Goal: Use online tool/utility: Utilize a website feature to perform a specific function

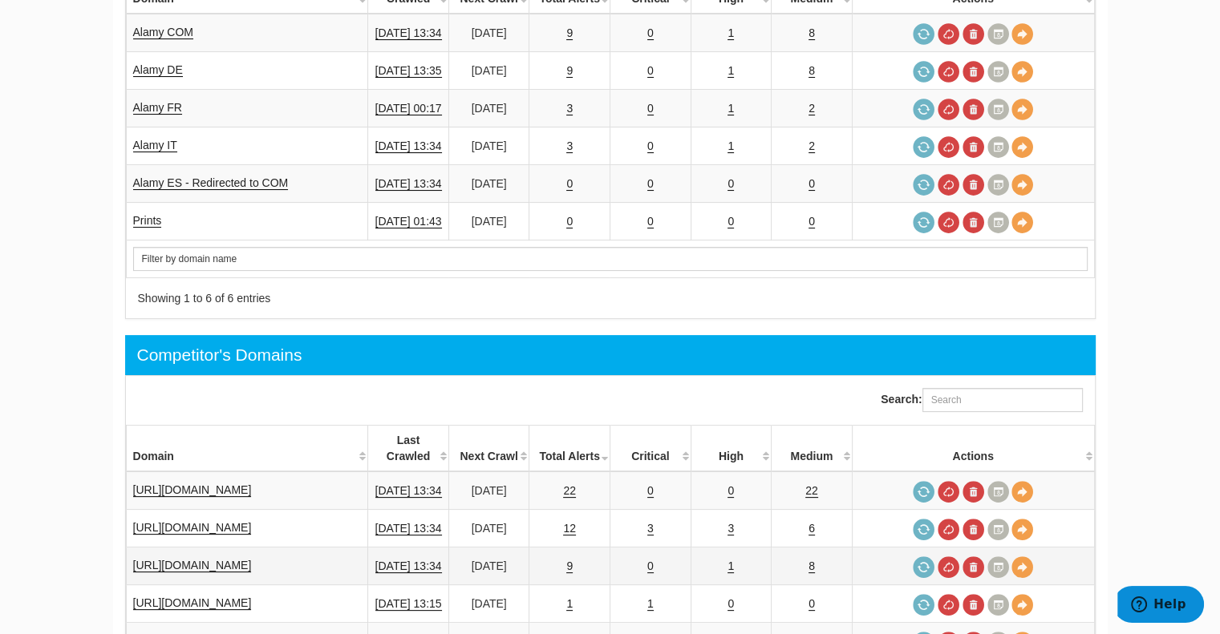
scroll to position [481, 0]
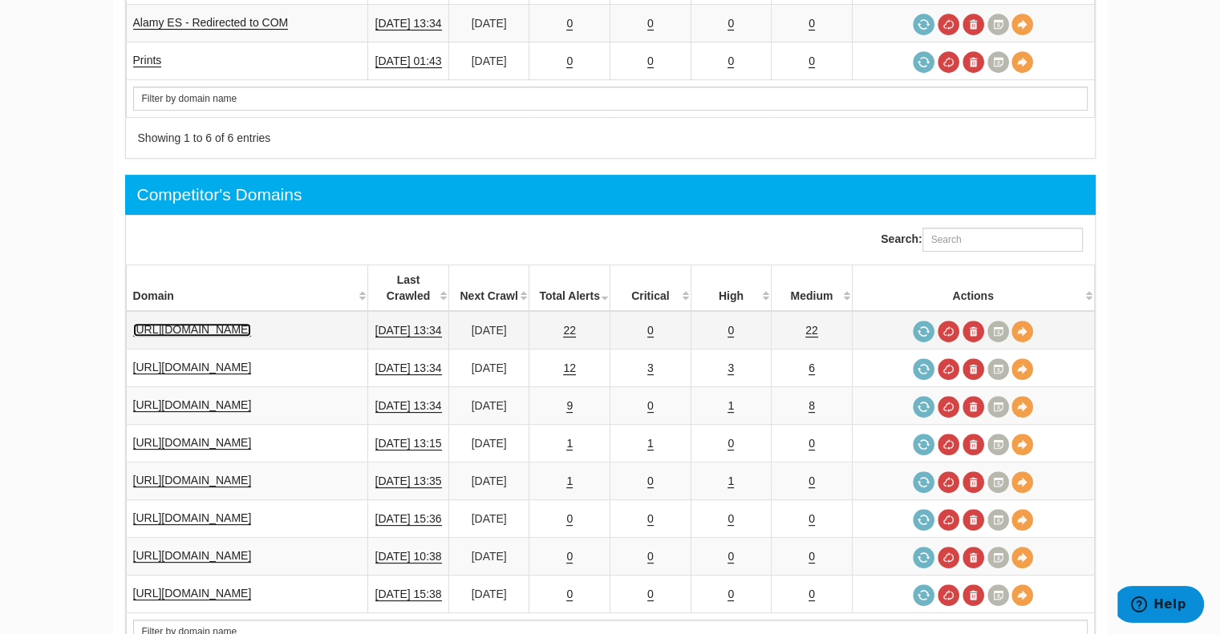
click at [235, 323] on link "[URL][DOMAIN_NAME]" at bounding box center [192, 330] width 119 height 14
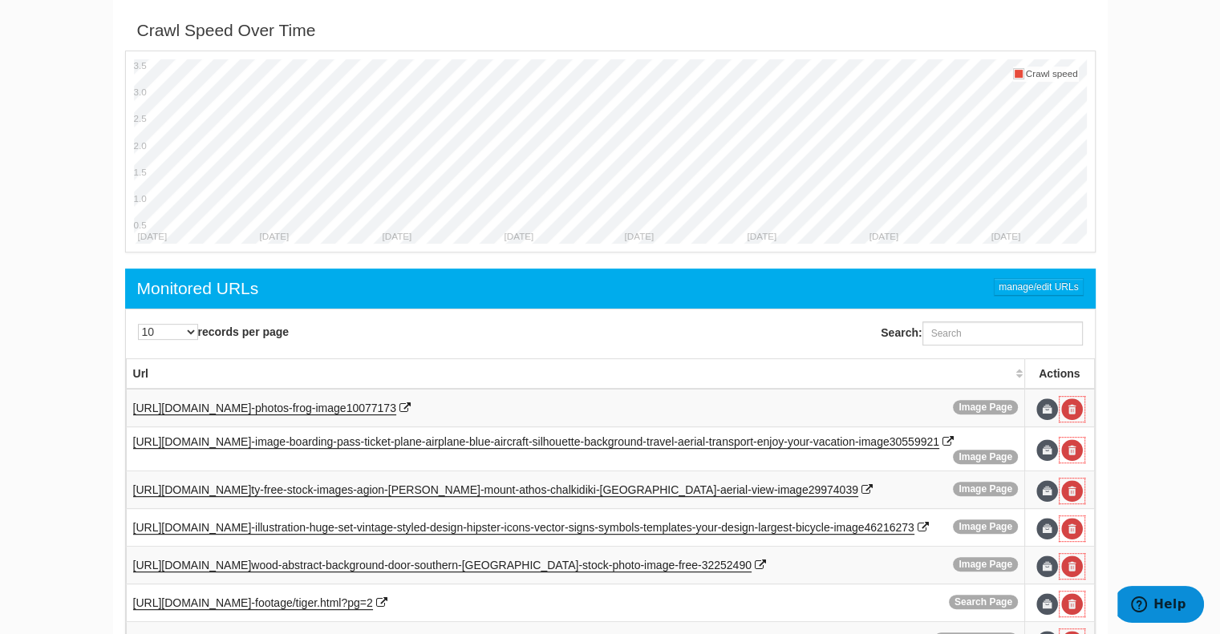
scroll to position [891, 0]
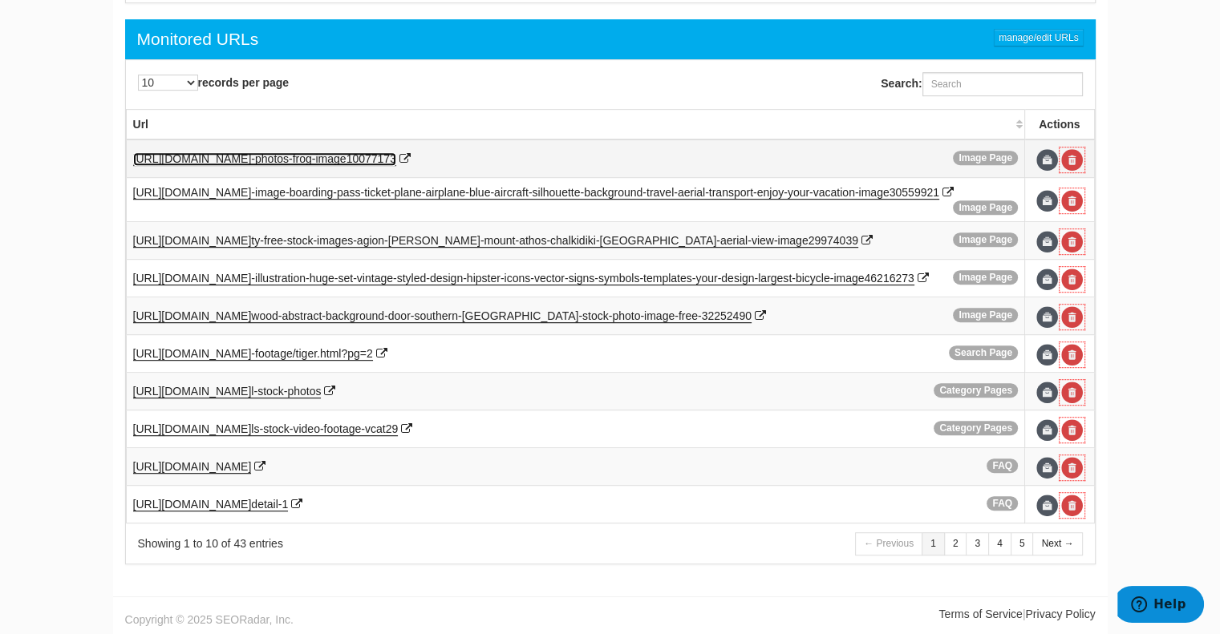
click at [338, 152] on span "-photos-frog-image10077173" at bounding box center [323, 158] width 145 height 13
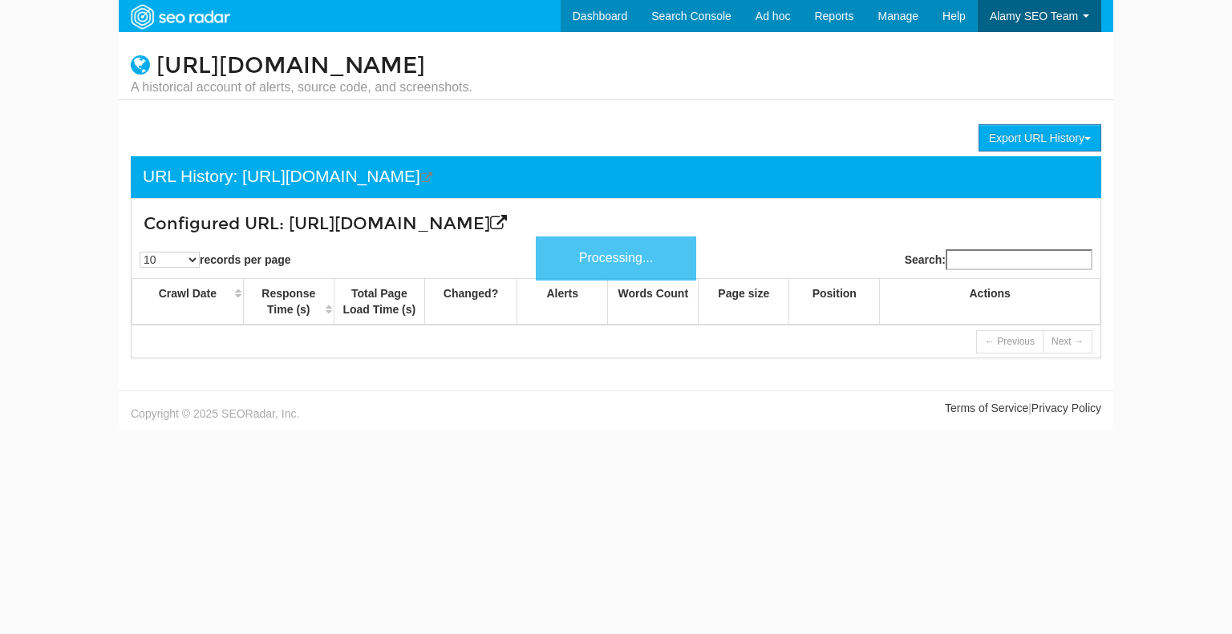
scroll to position [64, 0]
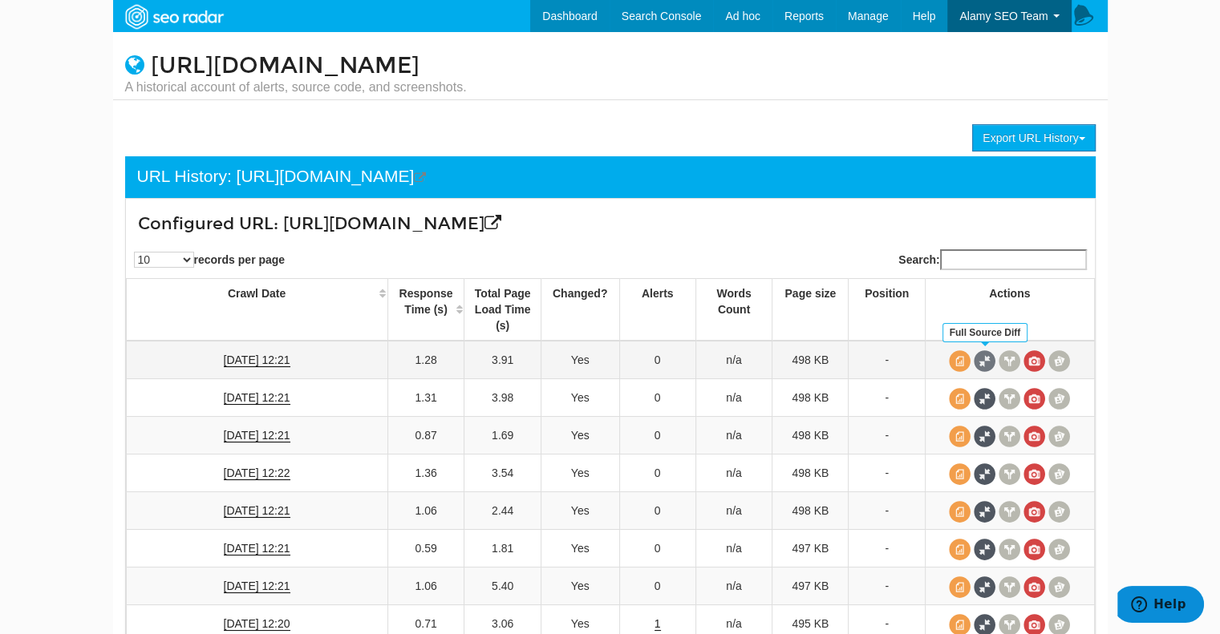
click at [981, 356] on span at bounding box center [984, 361] width 22 height 22
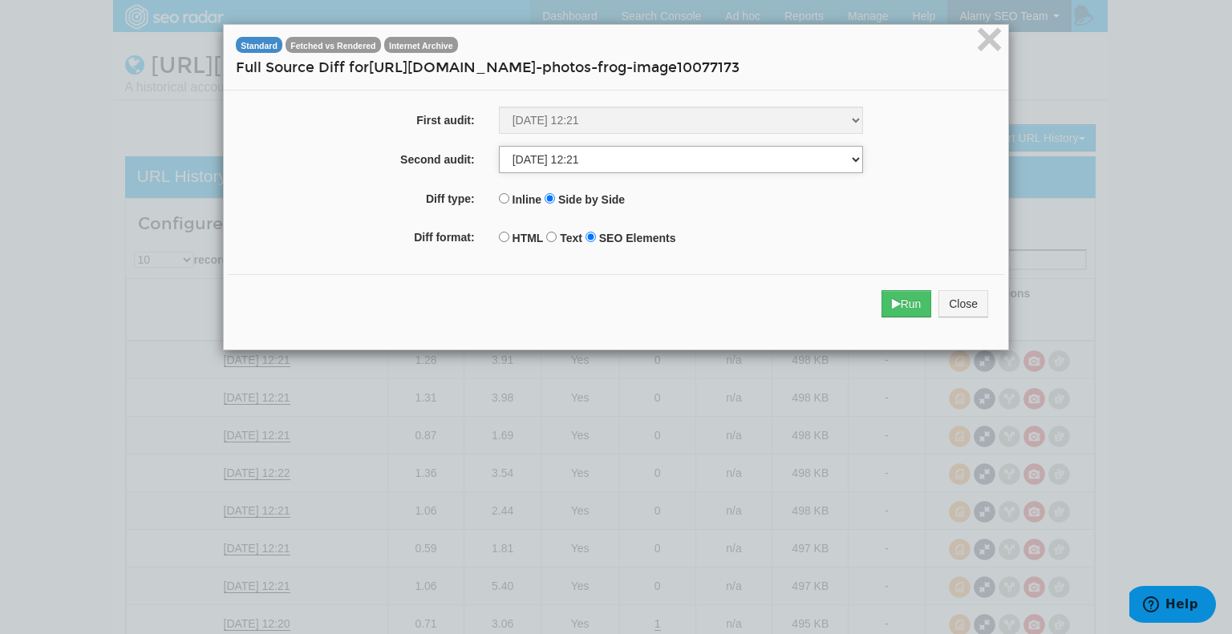
click at [547, 159] on select "08/25/2025 12:21 08/18/2025 12:21 08/11/2025 12:21 08/04/2025 12:22 07/28/2025 …" at bounding box center [681, 159] width 364 height 27
click at [954, 306] on button "Close" at bounding box center [963, 303] width 50 height 27
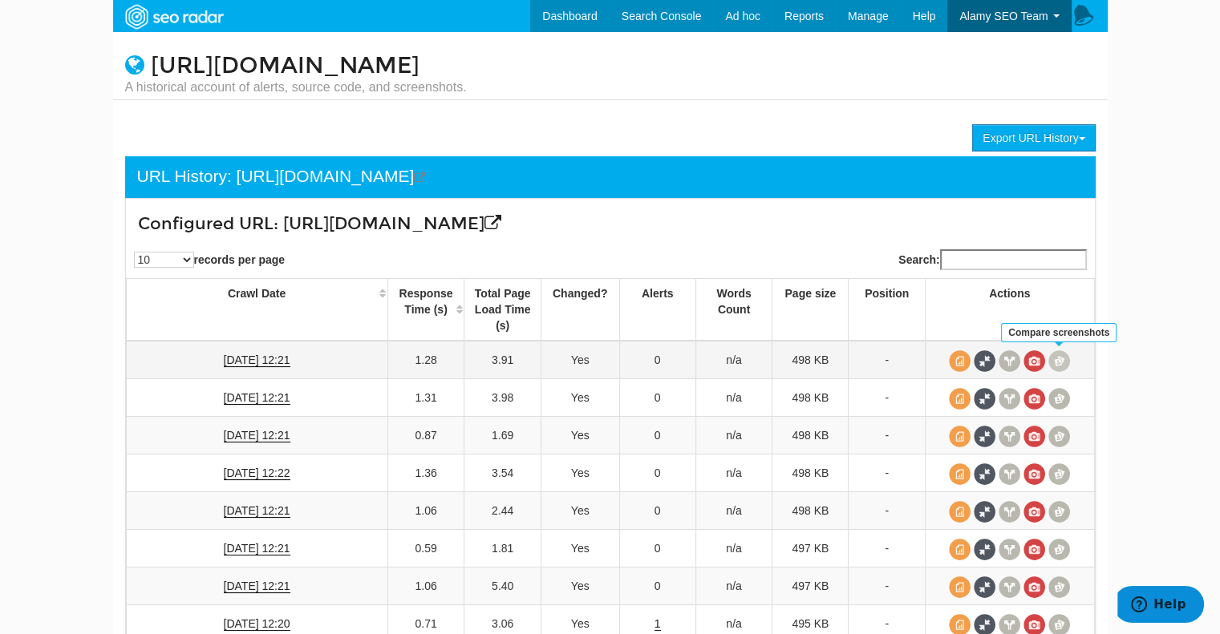
click at [1058, 358] on span at bounding box center [1059, 361] width 22 height 22
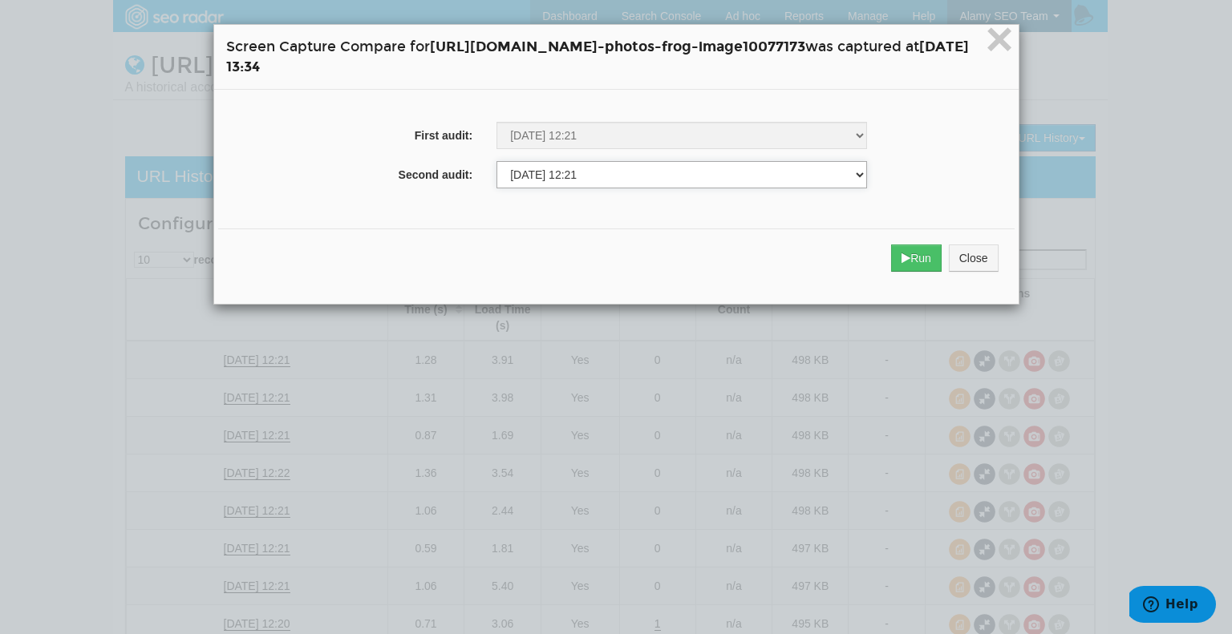
click at [564, 175] on select "03/03/2025 11:20 03/10/2025 11:21 03/17/2025 11:22 03/24/2025 11:22 03/31/2025 …" at bounding box center [681, 174] width 370 height 27
select select "266365005"
click at [496, 162] on select "03/03/2025 11:20 03/10/2025 11:21 03/17/2025 11:22 03/24/2025 11:22 03/31/2025 …" at bounding box center [681, 174] width 370 height 27
click at [910, 258] on icon "submit" at bounding box center [905, 258] width 9 height 11
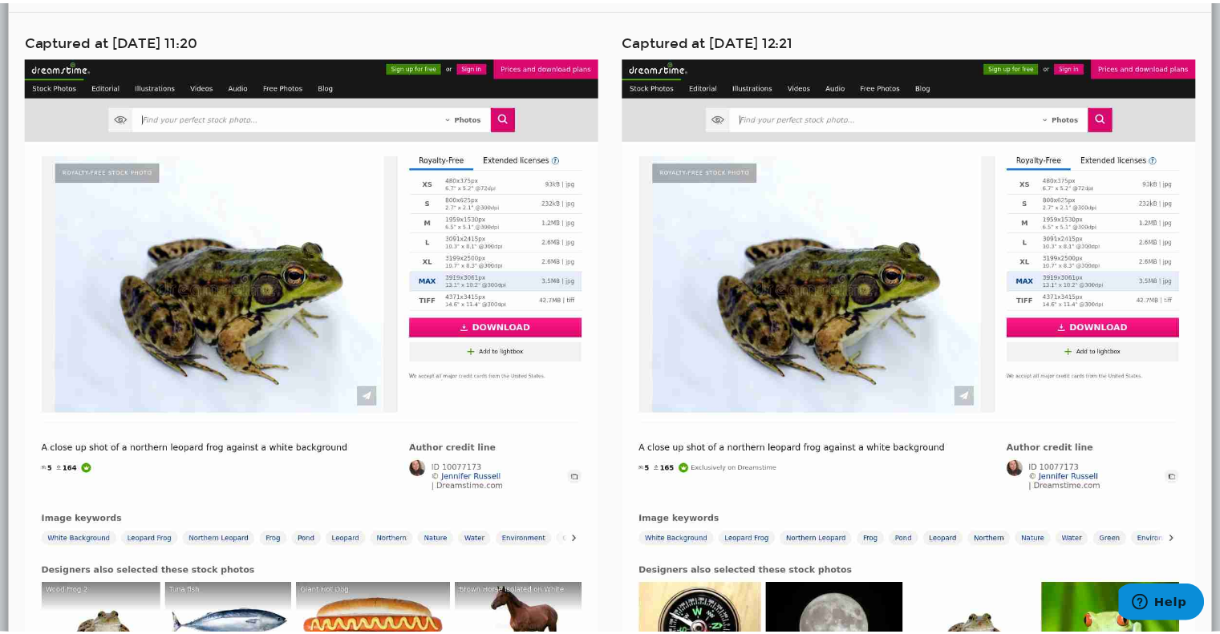
scroll to position [0, 0]
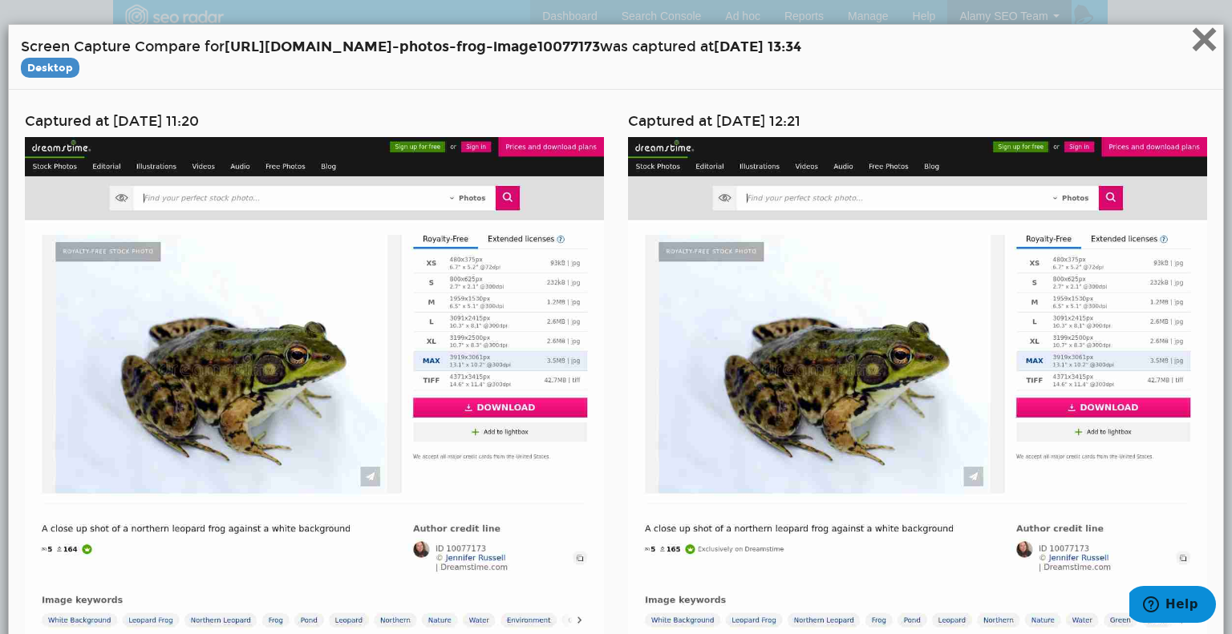
click at [1190, 48] on span "×" at bounding box center [1204, 39] width 28 height 54
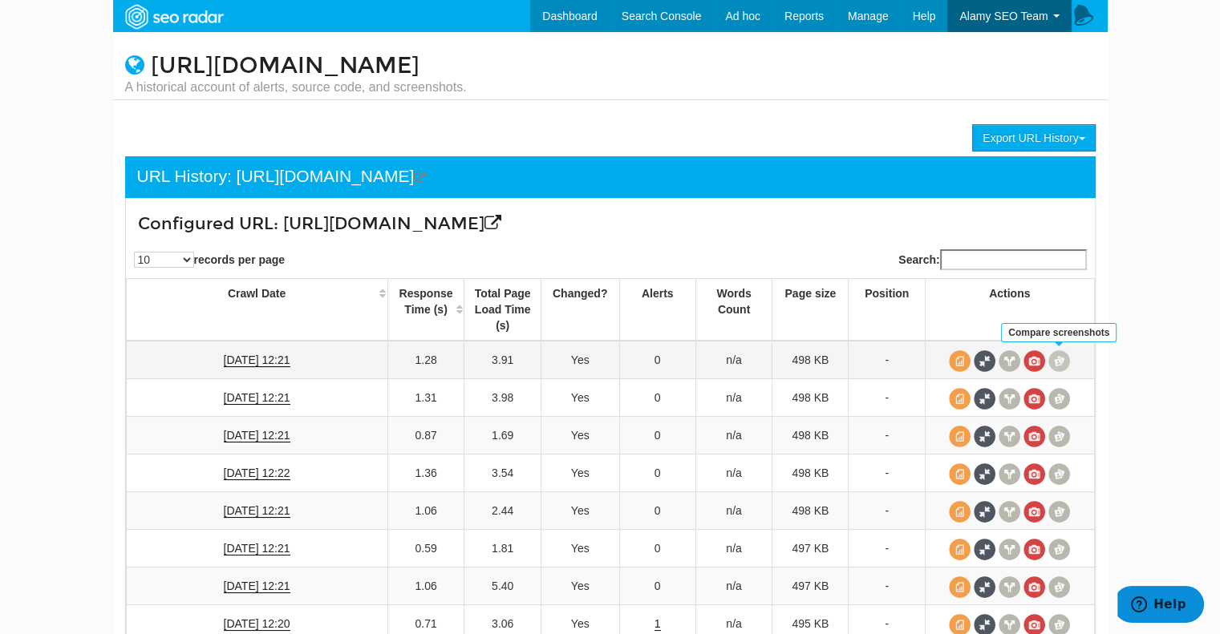
click at [1066, 359] on span at bounding box center [1059, 361] width 22 height 22
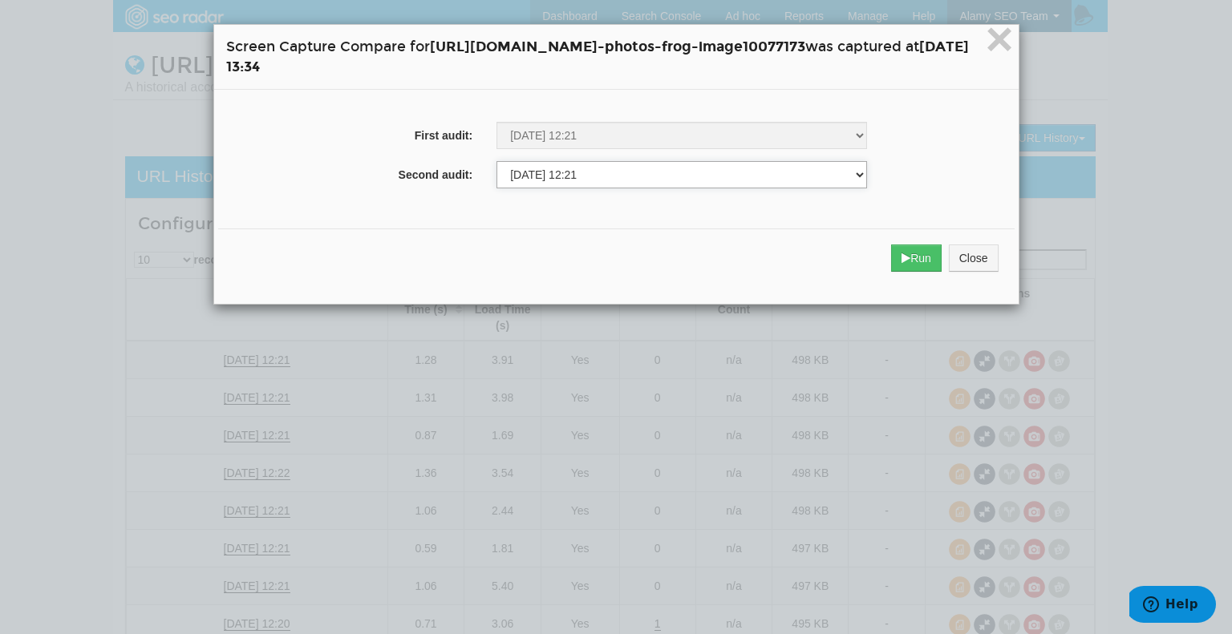
click at [512, 176] on select "03/03/2025 11:20 03/10/2025 11:21 03/17/2025 11:22 03/24/2025 11:22 03/31/2025 …" at bounding box center [681, 174] width 370 height 27
select select "266365005"
click at [496, 162] on select "03/03/2025 11:20 03/10/2025 11:21 03/17/2025 11:22 03/24/2025 11:22 03/31/2025 …" at bounding box center [681, 174] width 370 height 27
click at [998, 259] on button "Close" at bounding box center [974, 258] width 50 height 27
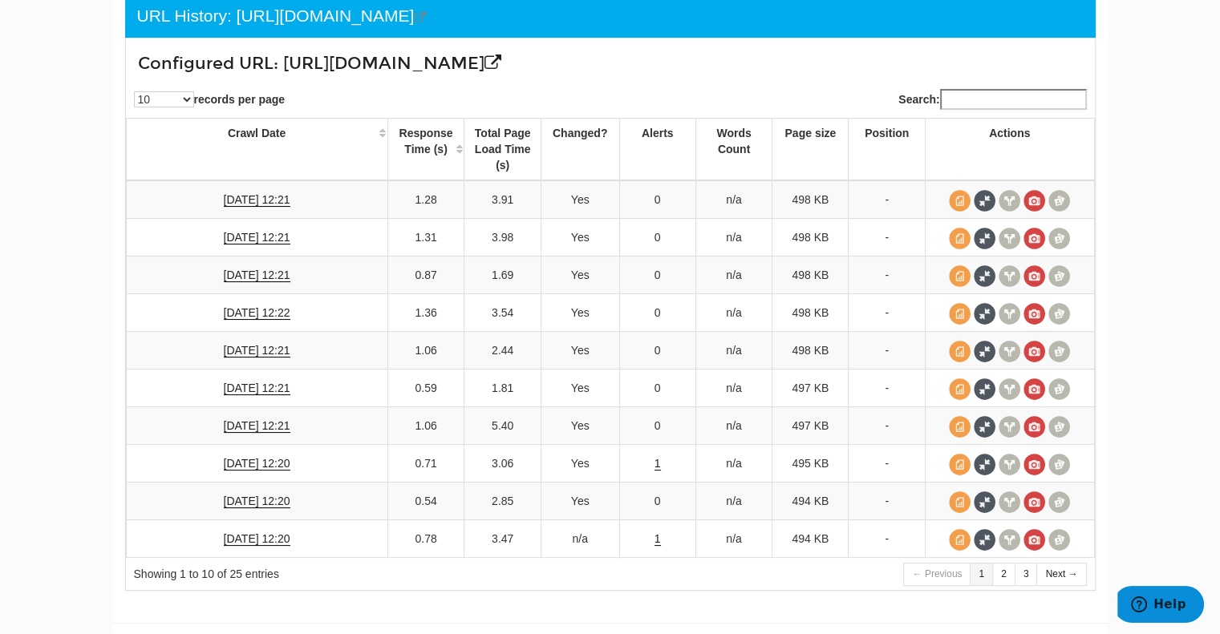
scroll to position [180, 0]
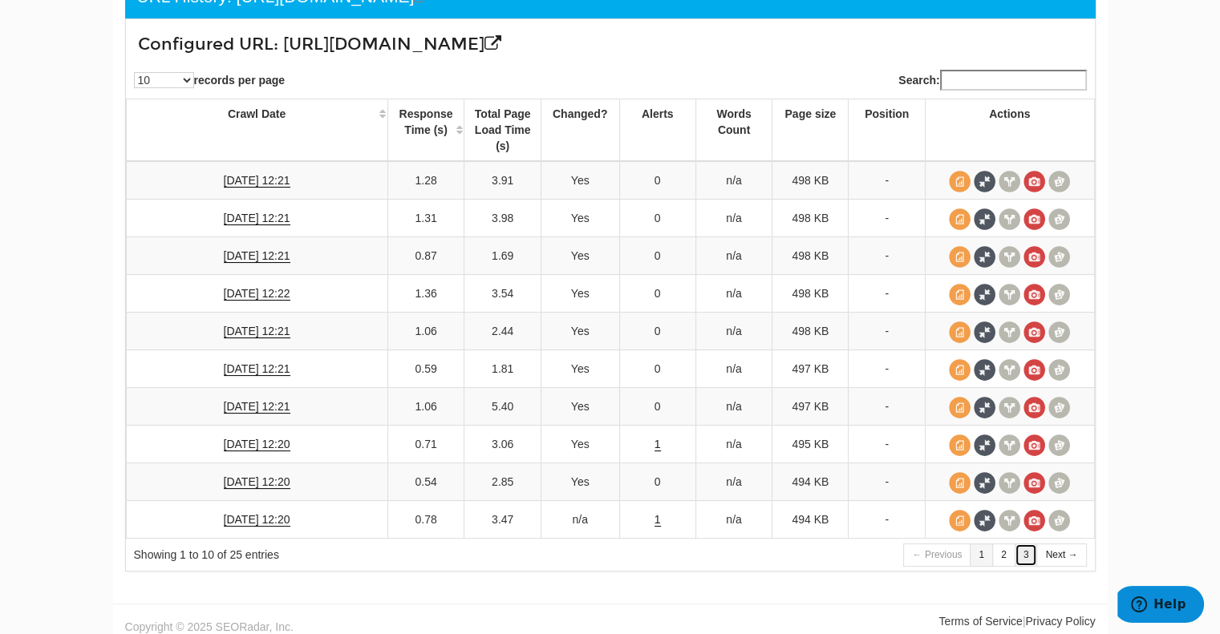
click at [1025, 548] on link "3" at bounding box center [1025, 555] width 23 height 23
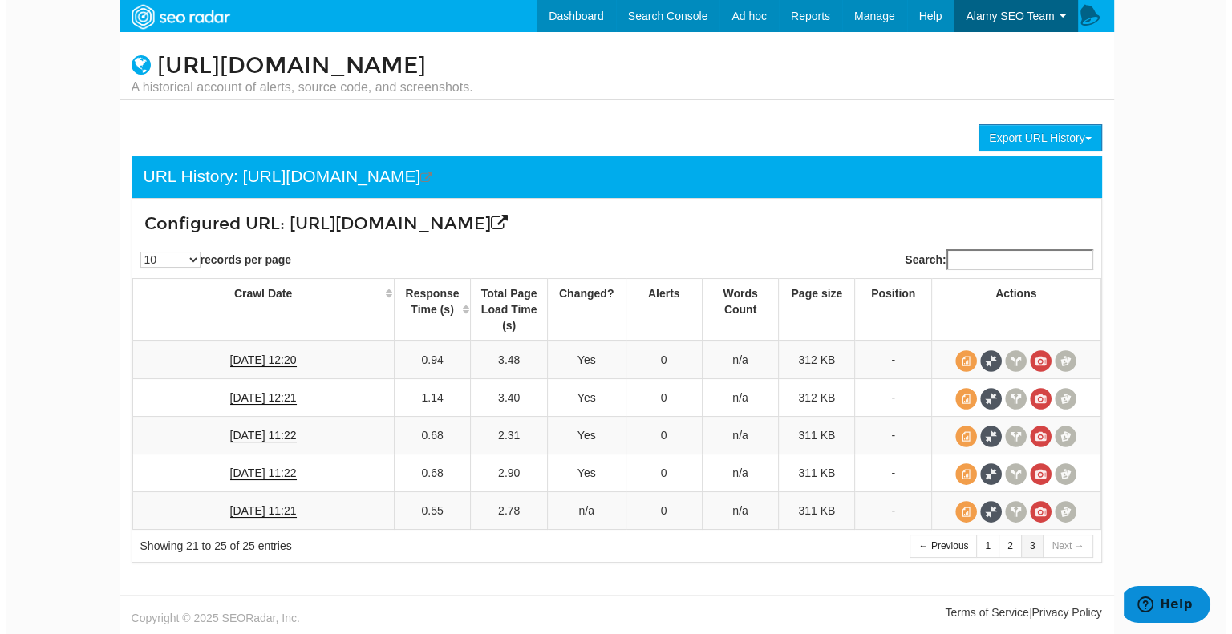
scroll to position [0, 0]
click at [1039, 509] on span at bounding box center [1041, 512] width 22 height 22
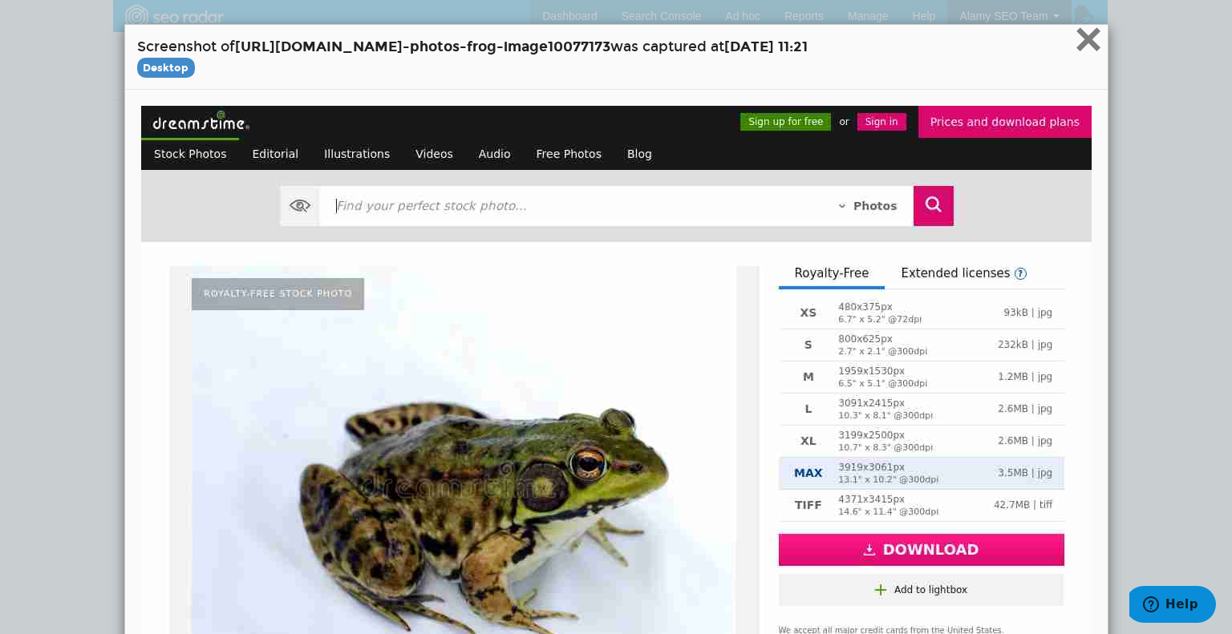
click at [1084, 39] on span "×" at bounding box center [1088, 39] width 28 height 54
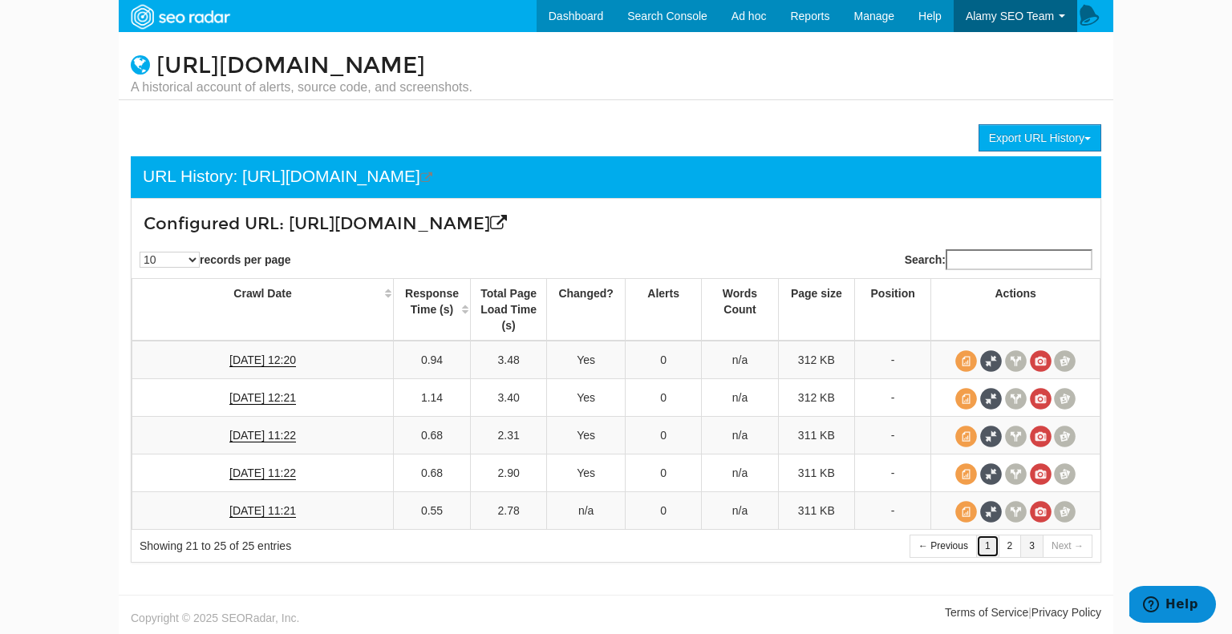
click at [988, 543] on link "1" at bounding box center [987, 546] width 23 height 23
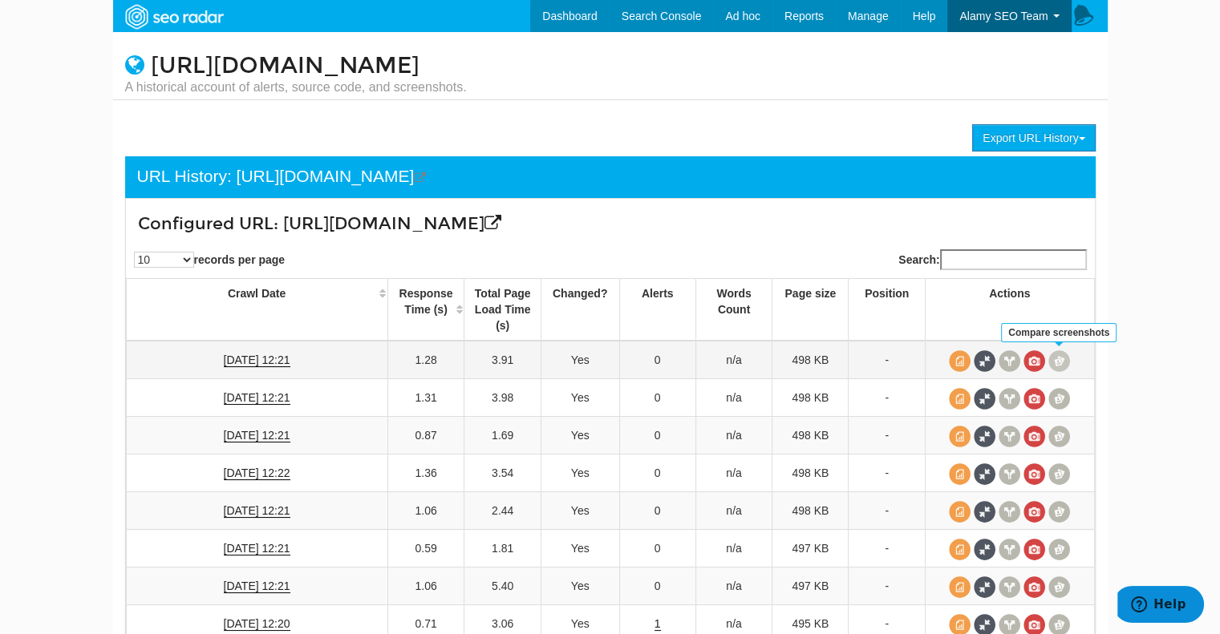
click at [1065, 358] on span at bounding box center [1059, 361] width 22 height 22
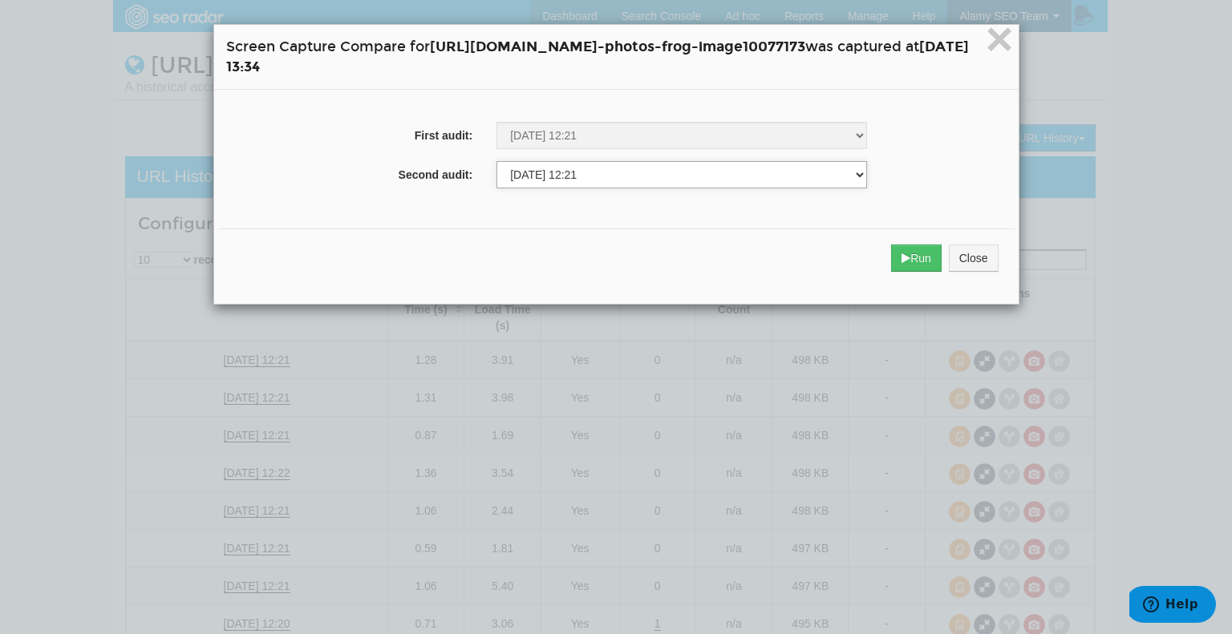
click at [520, 179] on select "03/03/2025 11:20 03/10/2025 11:21 03/17/2025 11:22 03/24/2025 11:22 03/31/2025 …" at bounding box center [681, 174] width 370 height 27
select select "273933473"
click at [496, 162] on select "03/03/2025 11:20 03/10/2025 11:21 03/17/2025 11:22 03/24/2025 11:22 03/31/2025 …" at bounding box center [681, 174] width 370 height 27
click at [941, 256] on button "Run" at bounding box center [916, 258] width 51 height 27
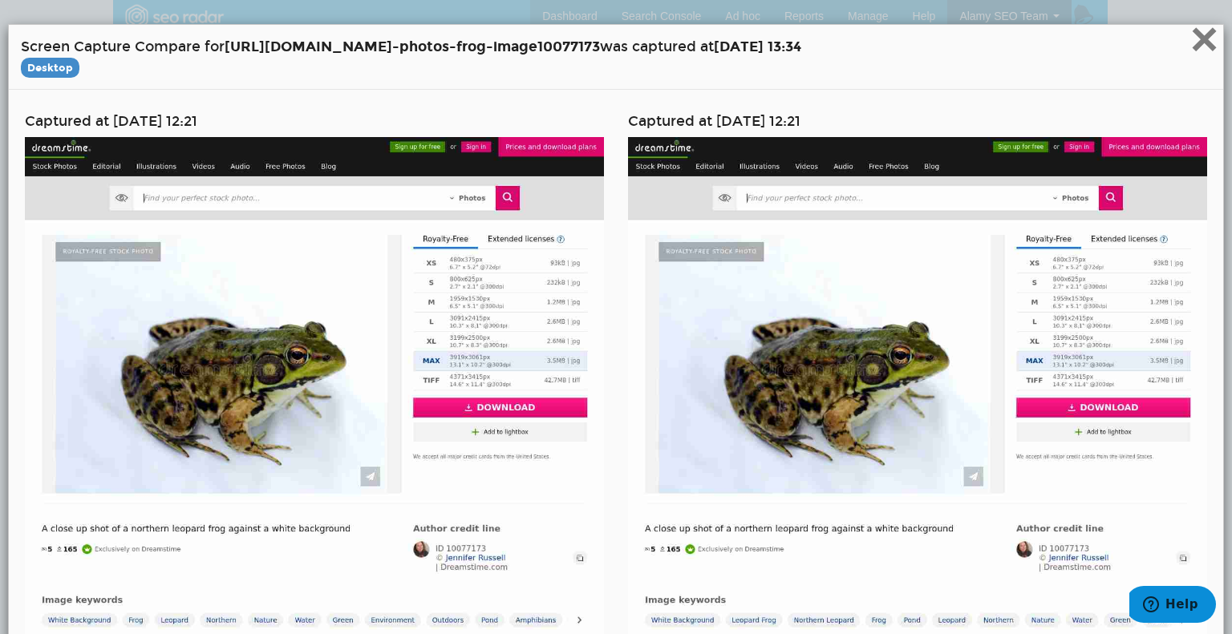
drag, startPoint x: 1191, startPoint y: 30, endPoint x: 1179, endPoint y: 42, distance: 16.5
click at [1192, 30] on span "×" at bounding box center [1204, 39] width 28 height 54
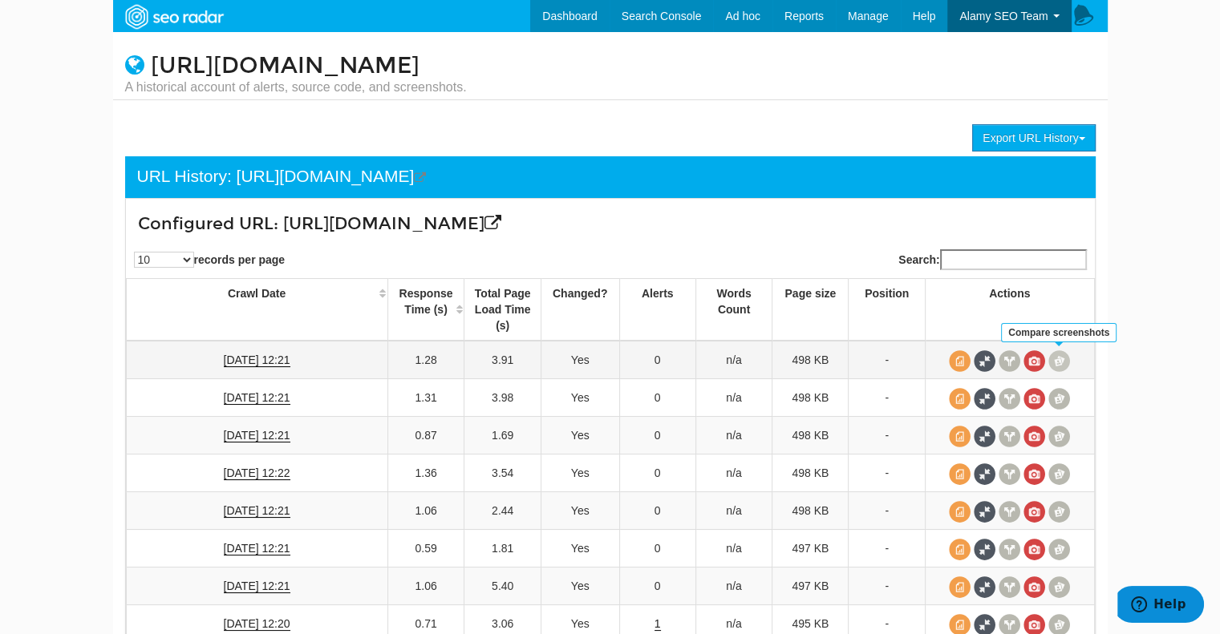
click at [1053, 358] on span at bounding box center [1059, 361] width 22 height 22
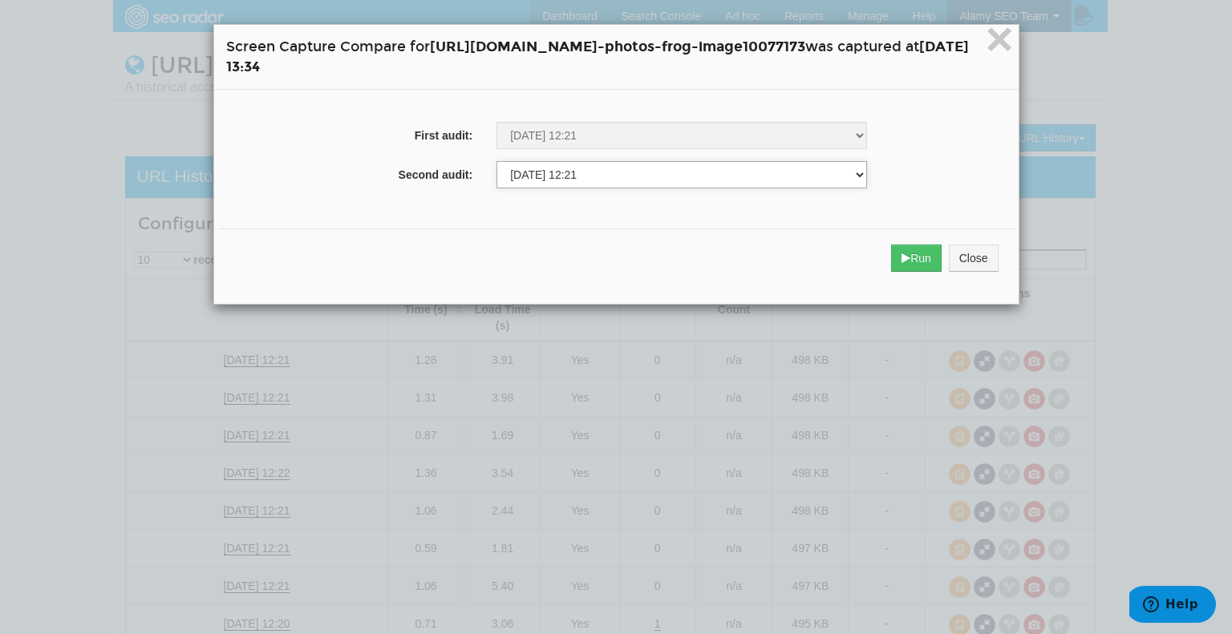
click at [596, 172] on select "03/03/2025 11:20 03/10/2025 11:21 03/17/2025 11:22 03/24/2025 11:22 03/31/2025 …" at bounding box center [681, 174] width 370 height 27
select select "269838471"
click at [496, 162] on select "03/03/2025 11:20 03/10/2025 11:21 03/17/2025 11:22 03/24/2025 11:22 03/31/2025 …" at bounding box center [681, 174] width 370 height 27
click at [910, 259] on icon "submit" at bounding box center [905, 258] width 9 height 11
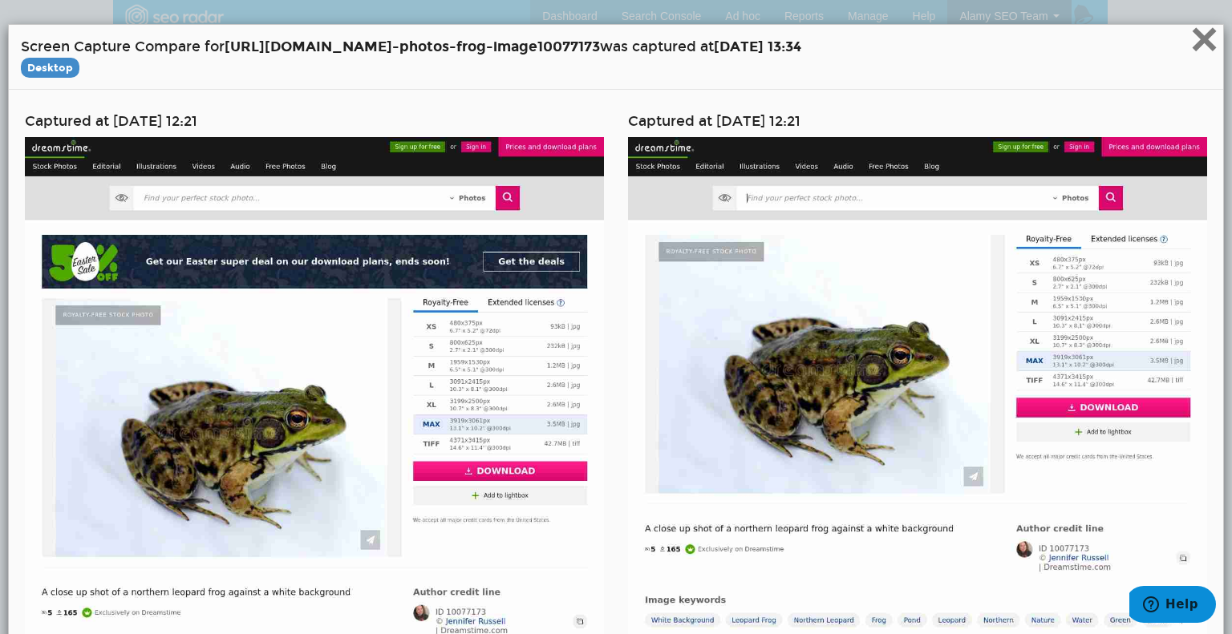
click at [1199, 43] on span "×" at bounding box center [1204, 39] width 28 height 54
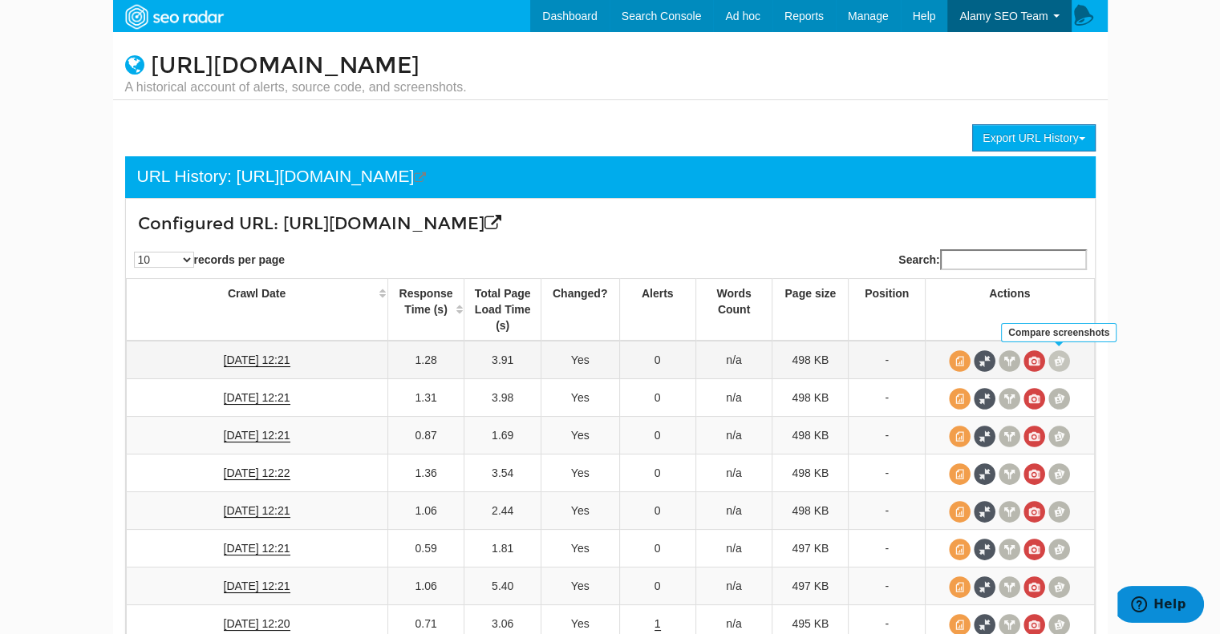
click at [1055, 364] on span at bounding box center [1059, 361] width 22 height 22
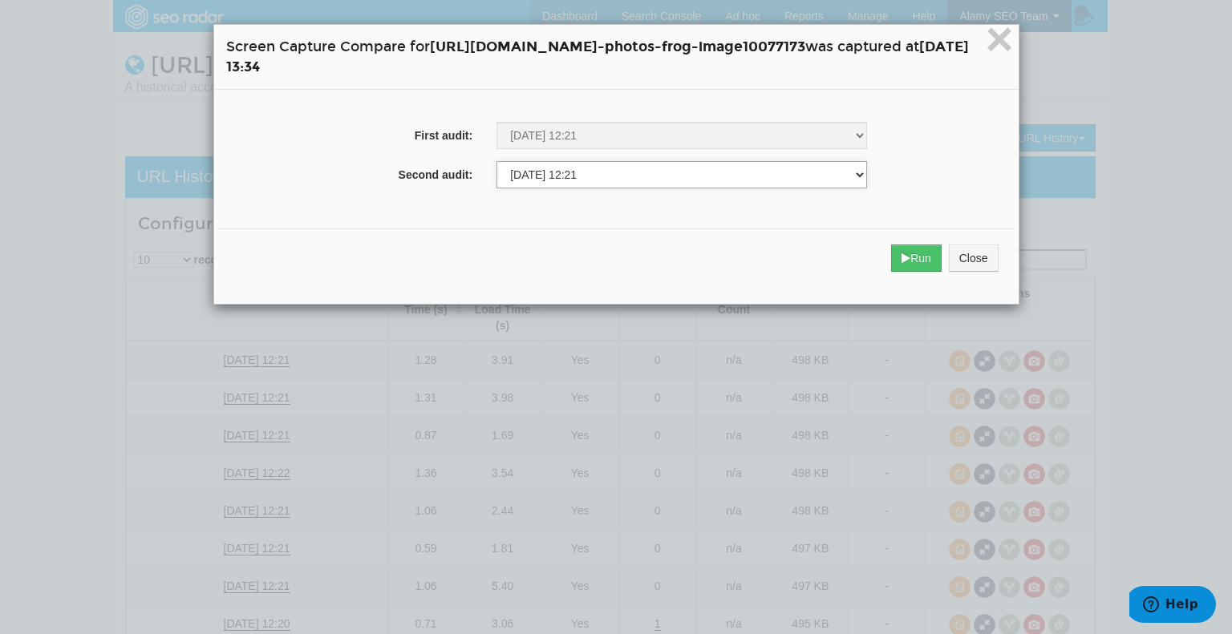
click at [575, 182] on select "03/03/2025 11:20 03/10/2025 11:21 03/17/2025 11:22 03/24/2025 11:22 03/31/2025 …" at bounding box center [681, 174] width 370 height 27
select select "270884886"
click at [496, 162] on select "03/03/2025 11:20 03/10/2025 11:21 03/17/2025 11:22 03/24/2025 11:22 03/31/2025 …" at bounding box center [681, 174] width 370 height 27
click at [941, 263] on button "Run" at bounding box center [916, 258] width 51 height 27
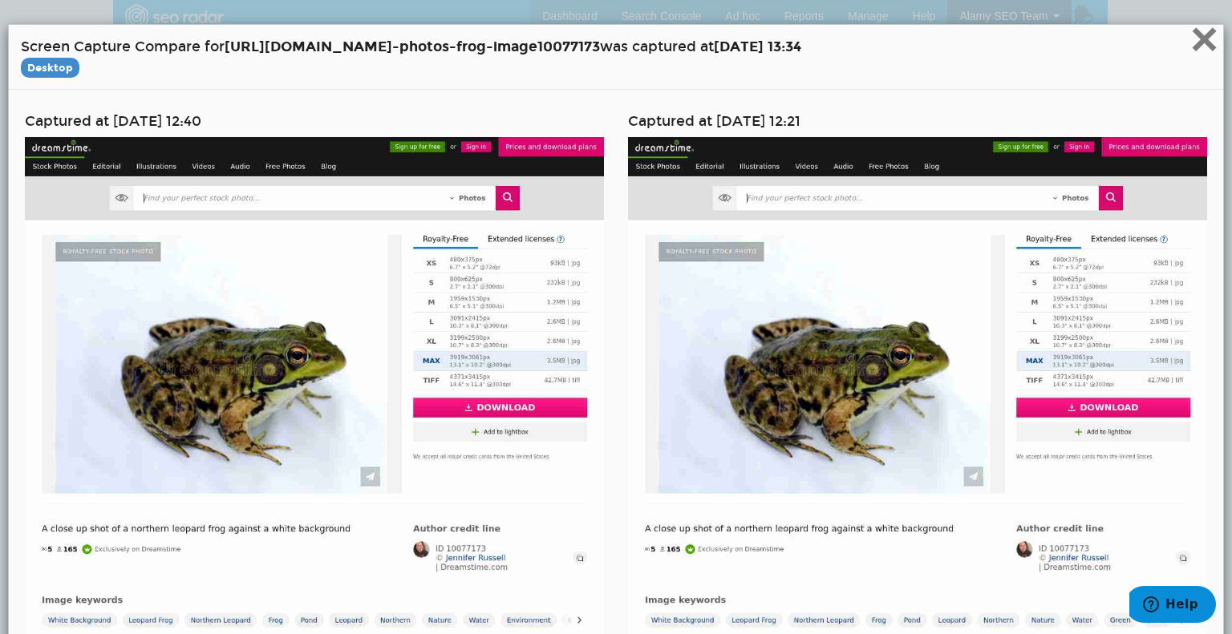
click at [1190, 35] on span "×" at bounding box center [1204, 39] width 28 height 54
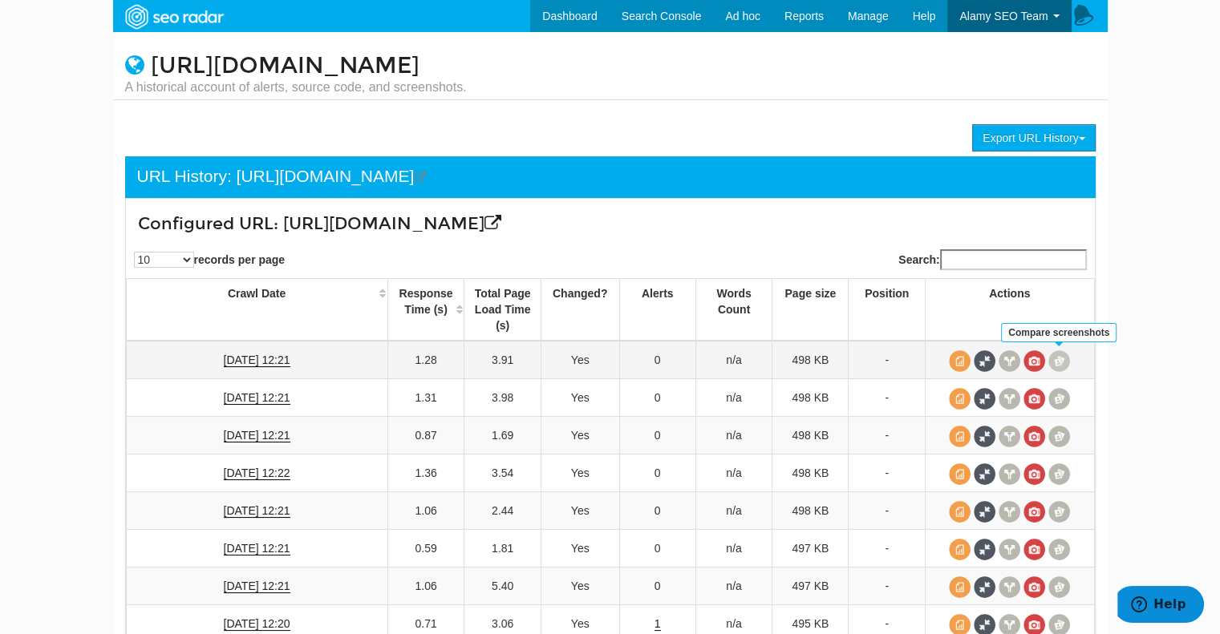
click at [1056, 358] on span at bounding box center [1059, 361] width 22 height 22
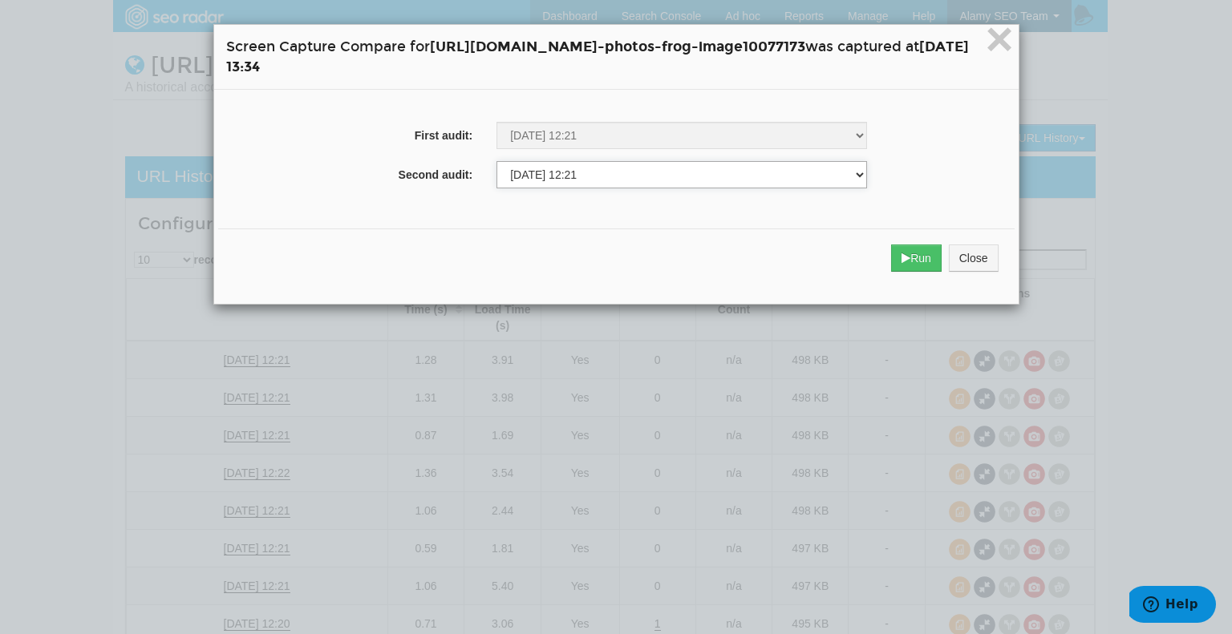
click at [600, 168] on select "03/03/2025 11:20 03/10/2025 11:21 03/17/2025 11:22 03/24/2025 11:22 03/31/2025 …" at bounding box center [681, 174] width 370 height 27
select select "272003151"
click at [496, 162] on select "03/03/2025 11:20 03/10/2025 11:21 03/17/2025 11:22 03/24/2025 11:22 03/31/2025 …" at bounding box center [681, 174] width 370 height 27
click at [941, 256] on button "Run" at bounding box center [916, 258] width 51 height 27
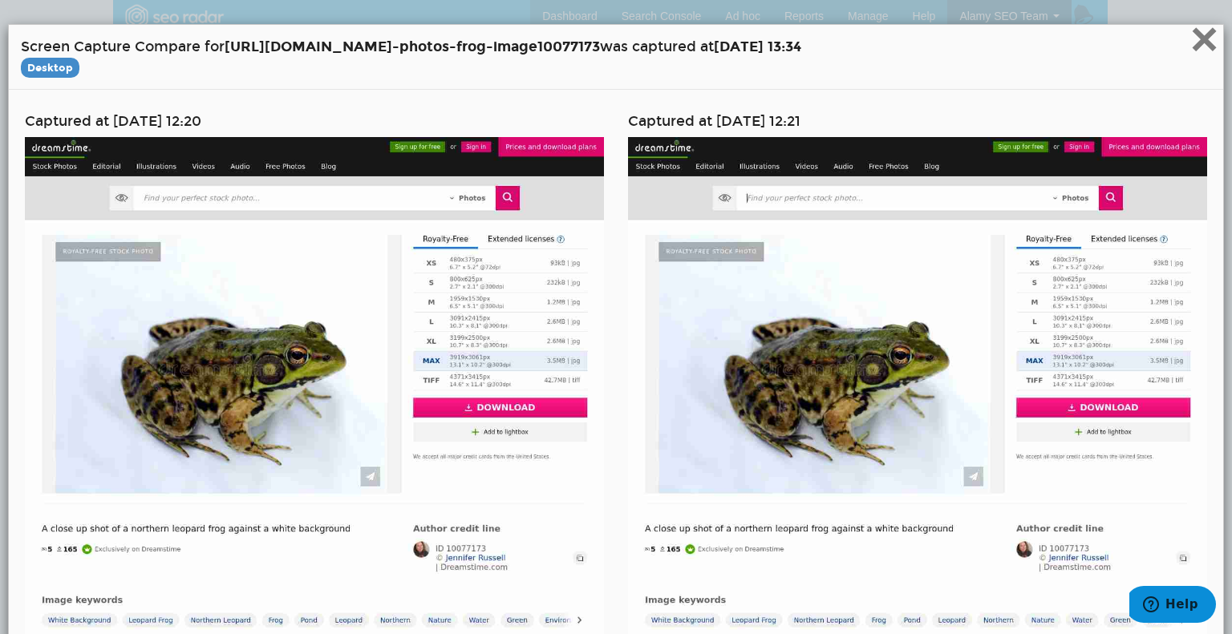
click at [1203, 34] on span "×" at bounding box center [1204, 39] width 28 height 54
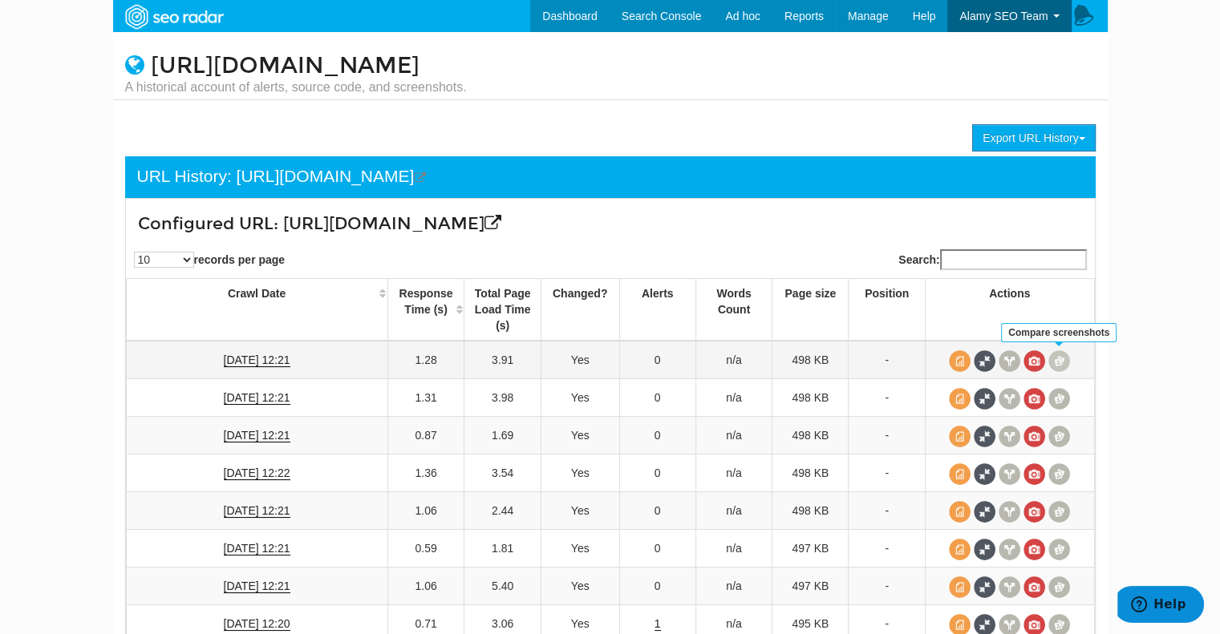
click at [1058, 361] on span at bounding box center [1059, 361] width 22 height 22
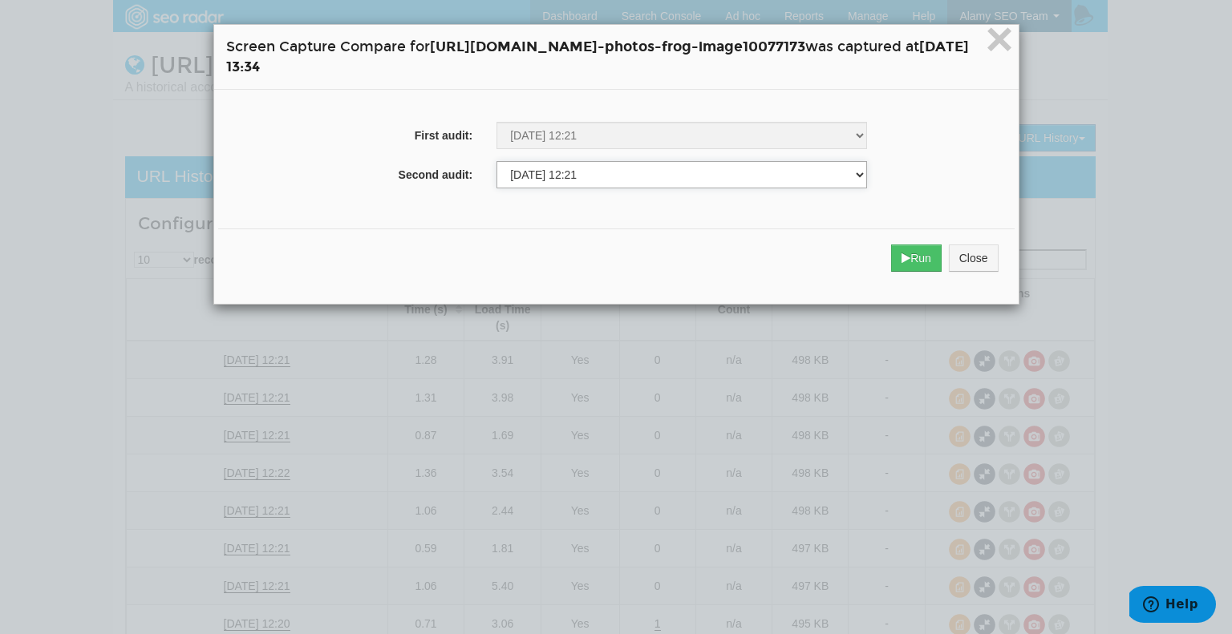
click at [548, 163] on select "03/03/2025 11:20 03/10/2025 11:21 03/17/2025 11:22 03/24/2025 11:22 03/31/2025 …" at bounding box center [681, 174] width 370 height 27
select select "272984392"
click at [496, 162] on select "03/03/2025 11:20 03/10/2025 11:21 03/17/2025 11:22 03/24/2025 11:22 03/31/2025 …" at bounding box center [681, 174] width 370 height 27
click at [941, 261] on button "Run" at bounding box center [916, 258] width 51 height 27
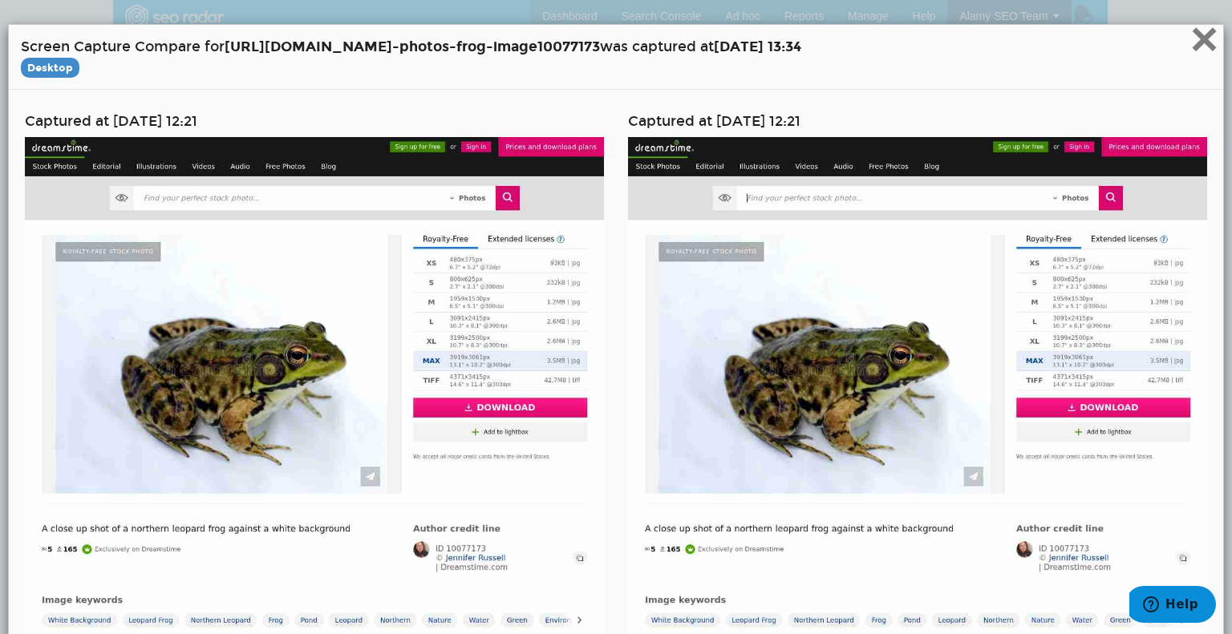
click at [1194, 42] on span "×" at bounding box center [1204, 39] width 28 height 54
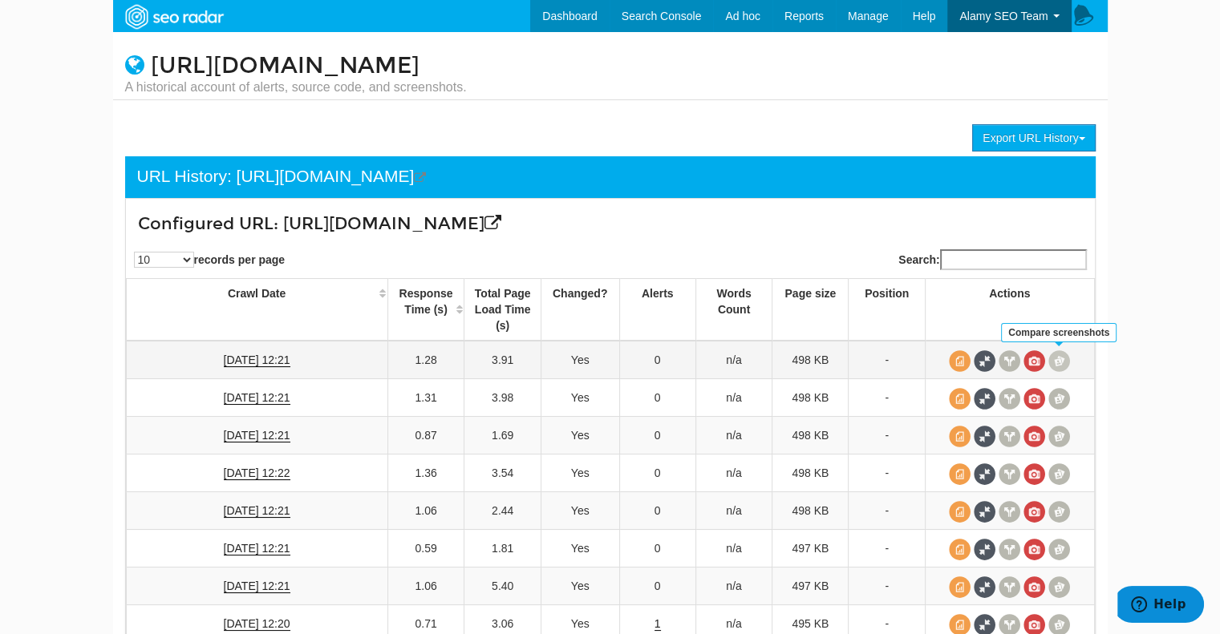
click at [1056, 362] on span at bounding box center [1059, 361] width 22 height 22
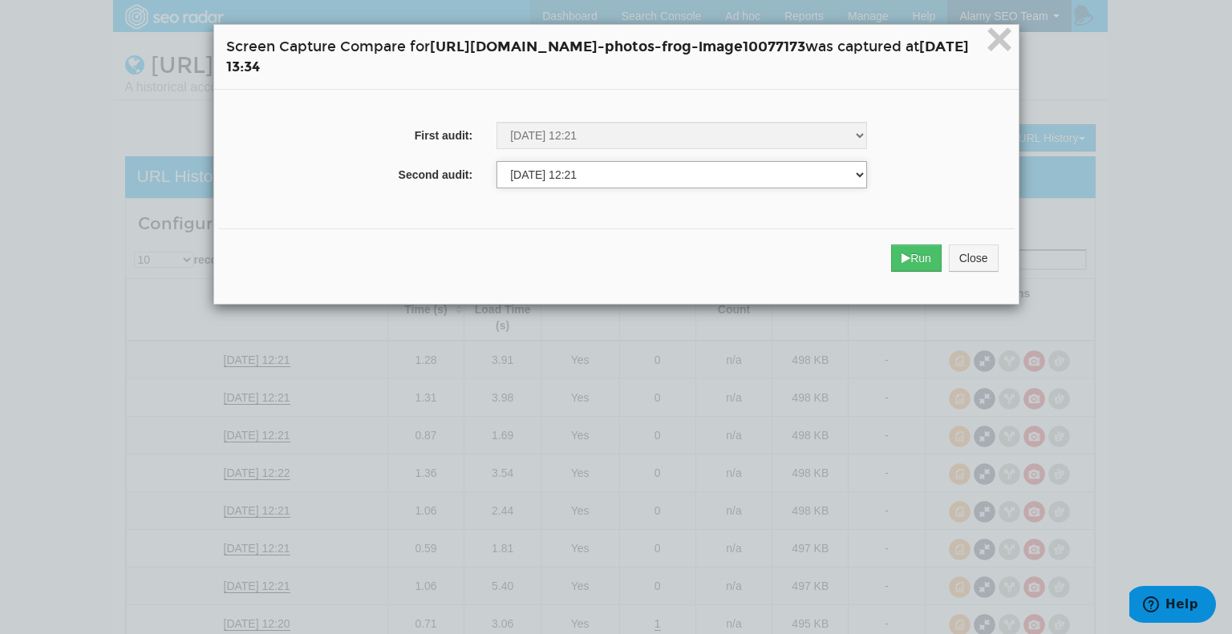
click at [716, 179] on select "03/03/2025 11:20 03/10/2025 11:21 03/17/2025 11:22 03/24/2025 11:22 03/31/2025 …" at bounding box center [681, 174] width 370 height 27
select select "272984392"
click at [496, 162] on select "03/03/2025 11:20 03/10/2025 11:21 03/17/2025 11:22 03/24/2025 11:22 03/31/2025 …" at bounding box center [681, 174] width 370 height 27
click at [941, 265] on button "Run" at bounding box center [916, 258] width 51 height 27
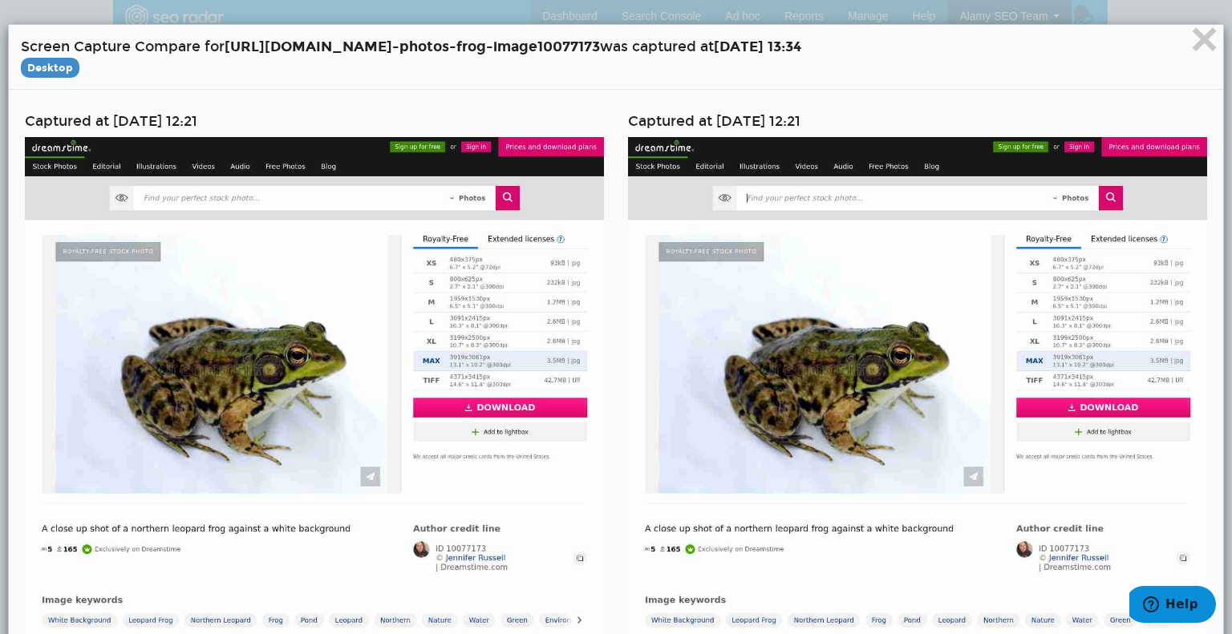
click at [1171, 45] on h4 "Screen Capture Compare for https://www.dreamstime.com/stock -photos-frog-image1…" at bounding box center [616, 57] width 1190 height 40
click at [1193, 38] on span "×" at bounding box center [1204, 39] width 28 height 54
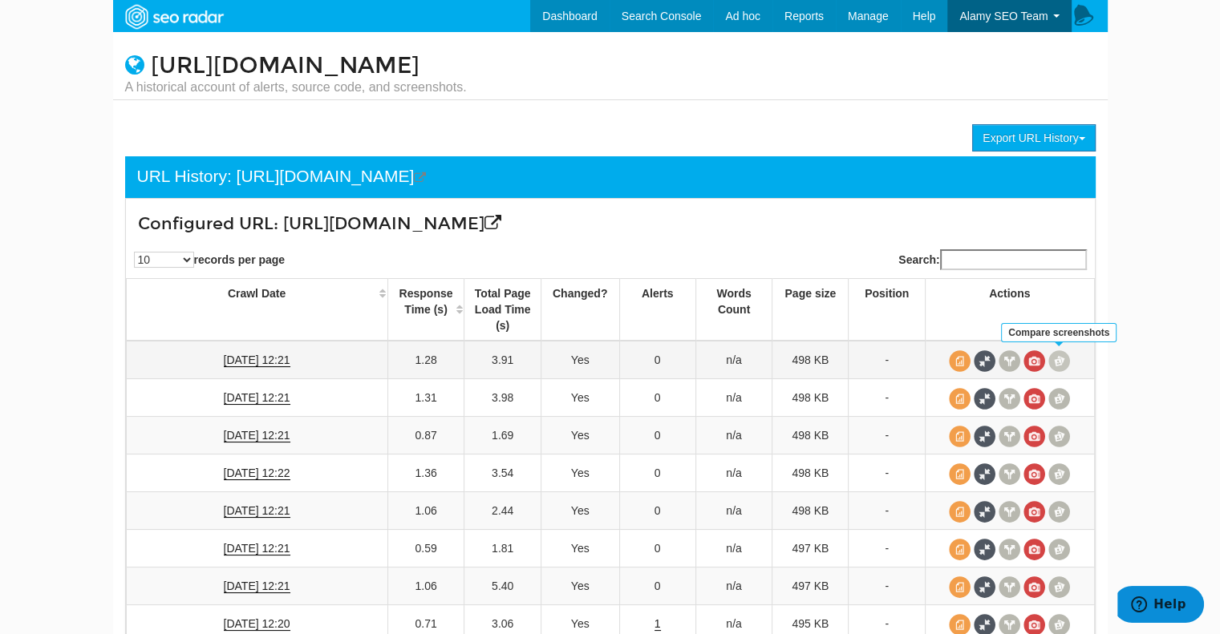
click at [1062, 362] on span at bounding box center [1059, 361] width 22 height 22
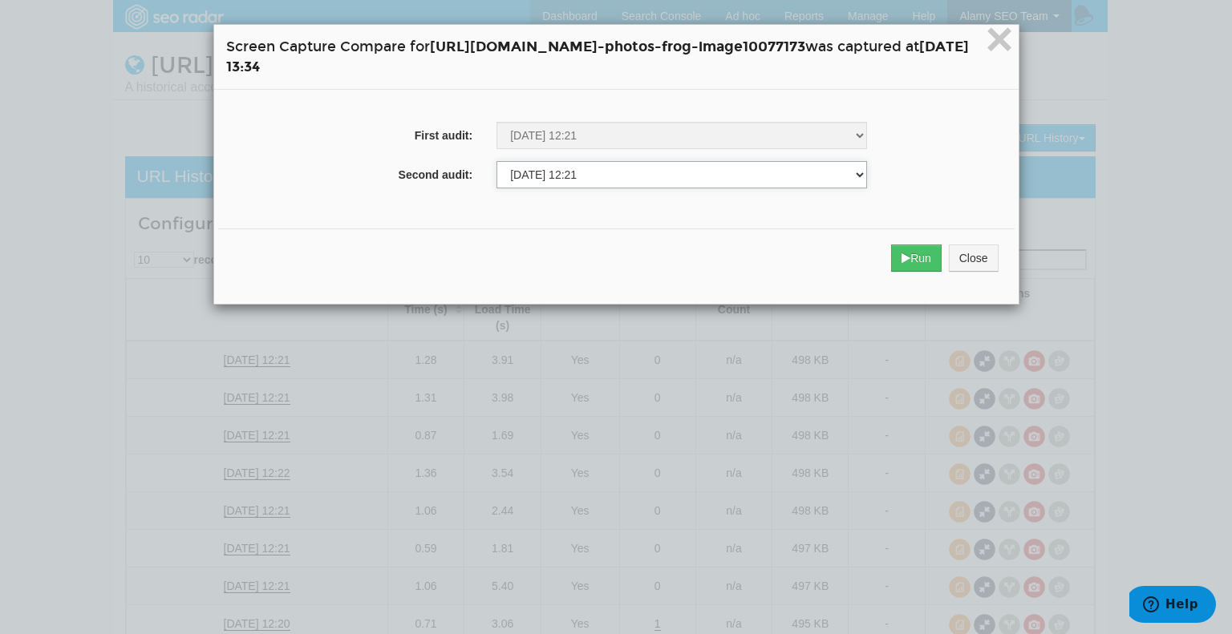
click at [547, 175] on select "03/03/2025 11:20 03/10/2025 11:21 03/17/2025 11:22 03/24/2025 11:22 03/31/2025 …" at bounding box center [681, 174] width 370 height 27
select select "273454334"
click at [496, 162] on select "03/03/2025 11:20 03/10/2025 11:21 03/17/2025 11:22 03/24/2025 11:22 03/31/2025 …" at bounding box center [681, 174] width 370 height 27
click at [941, 263] on button "Run" at bounding box center [916, 258] width 51 height 27
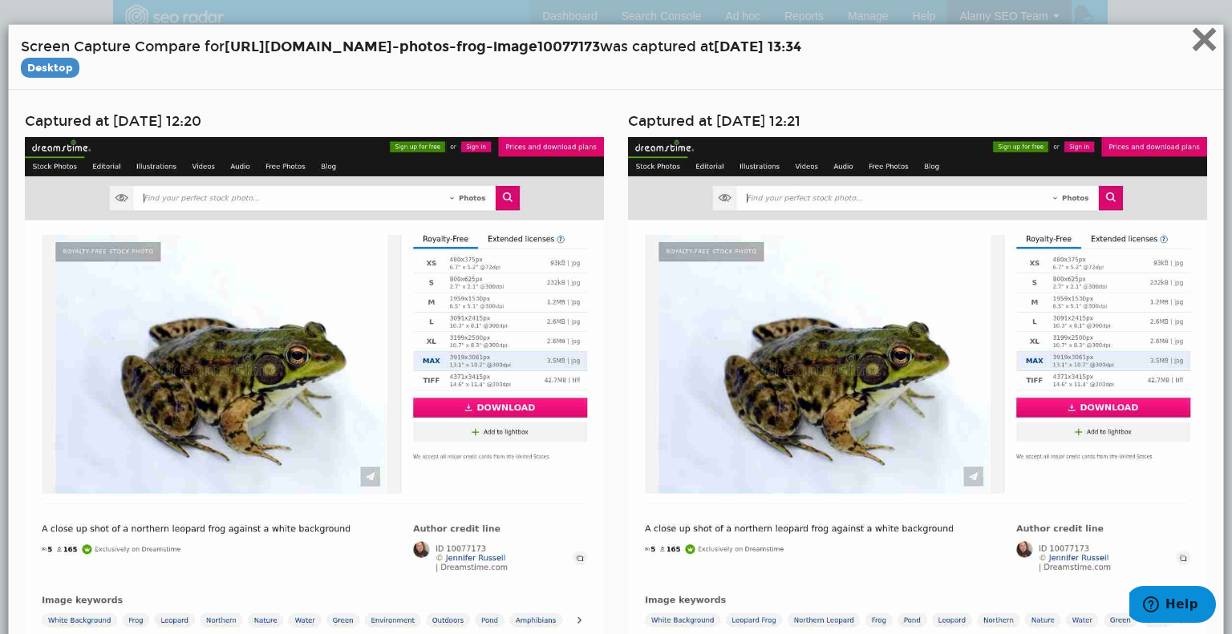
click at [1199, 38] on span "×" at bounding box center [1204, 39] width 28 height 54
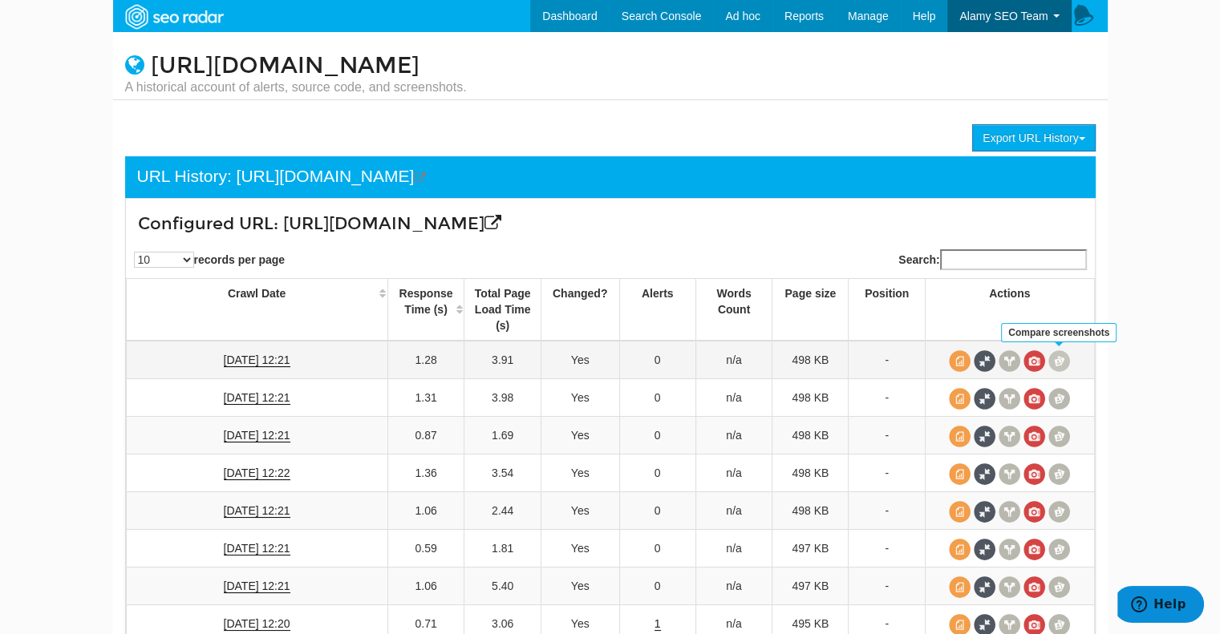
click at [1061, 360] on span at bounding box center [1059, 361] width 22 height 22
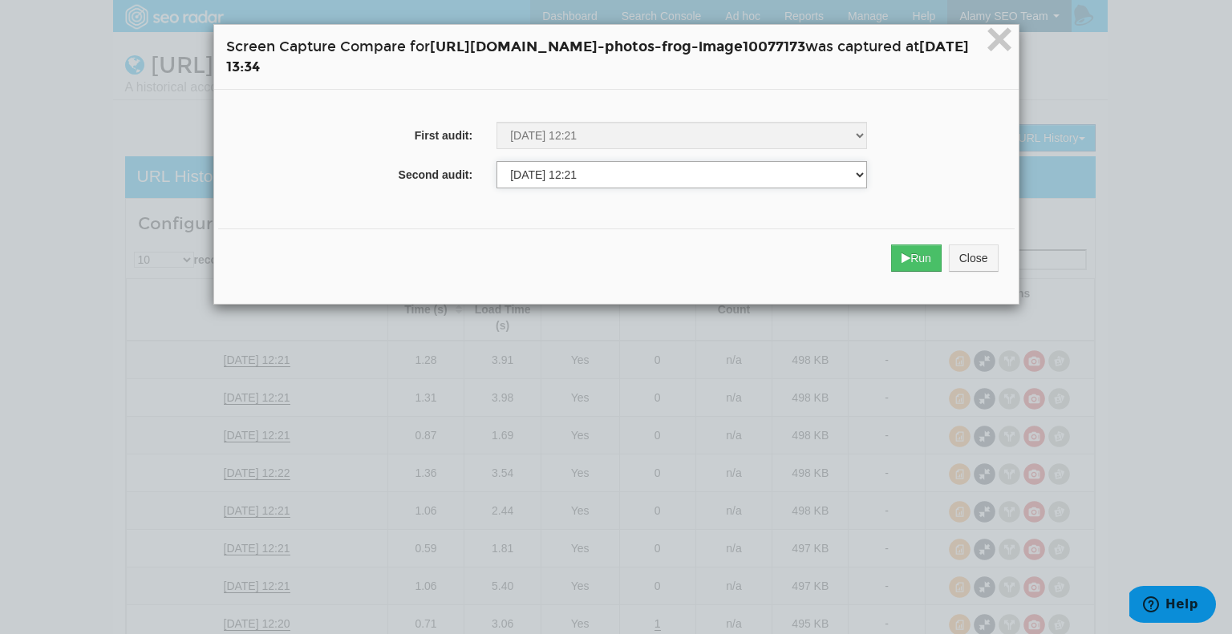
click at [578, 167] on select "03/03/2025 11:20 03/10/2025 11:21 03/17/2025 11:22 03/24/2025 11:22 03/31/2025 …" at bounding box center [681, 174] width 370 height 27
select select "272984392"
click at [496, 162] on select "03/03/2025 11:20 03/10/2025 11:21 03/17/2025 11:22 03/24/2025 11:22 03/31/2025 …" at bounding box center [681, 174] width 370 height 27
click at [941, 262] on button "Run" at bounding box center [916, 258] width 51 height 27
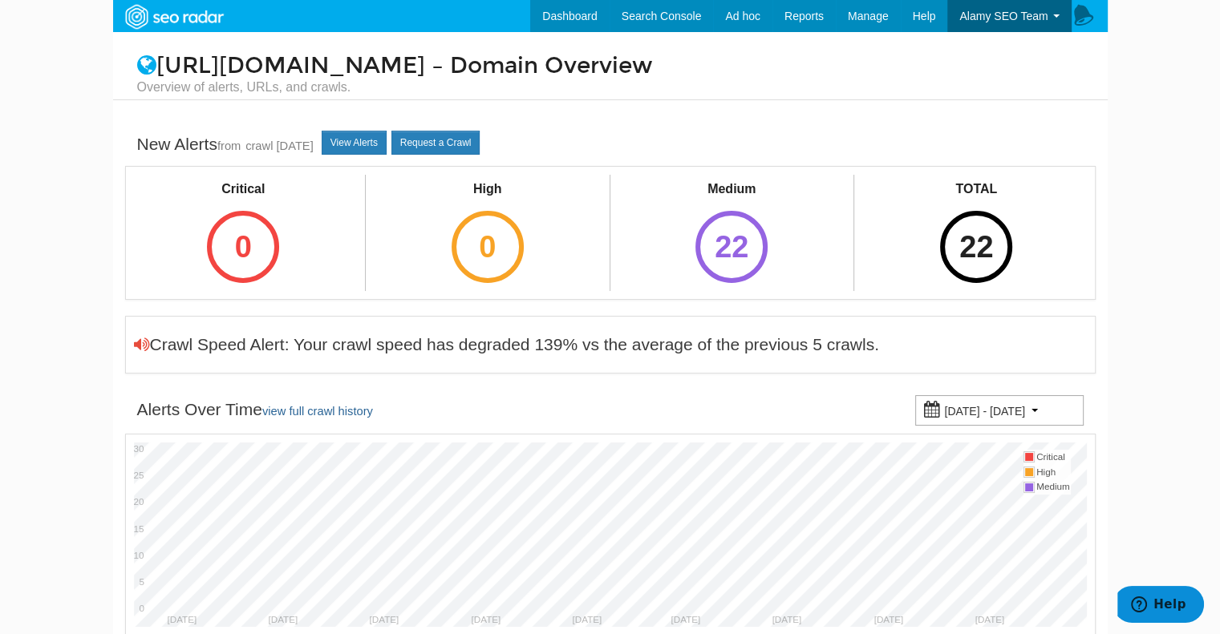
scroll to position [401, 0]
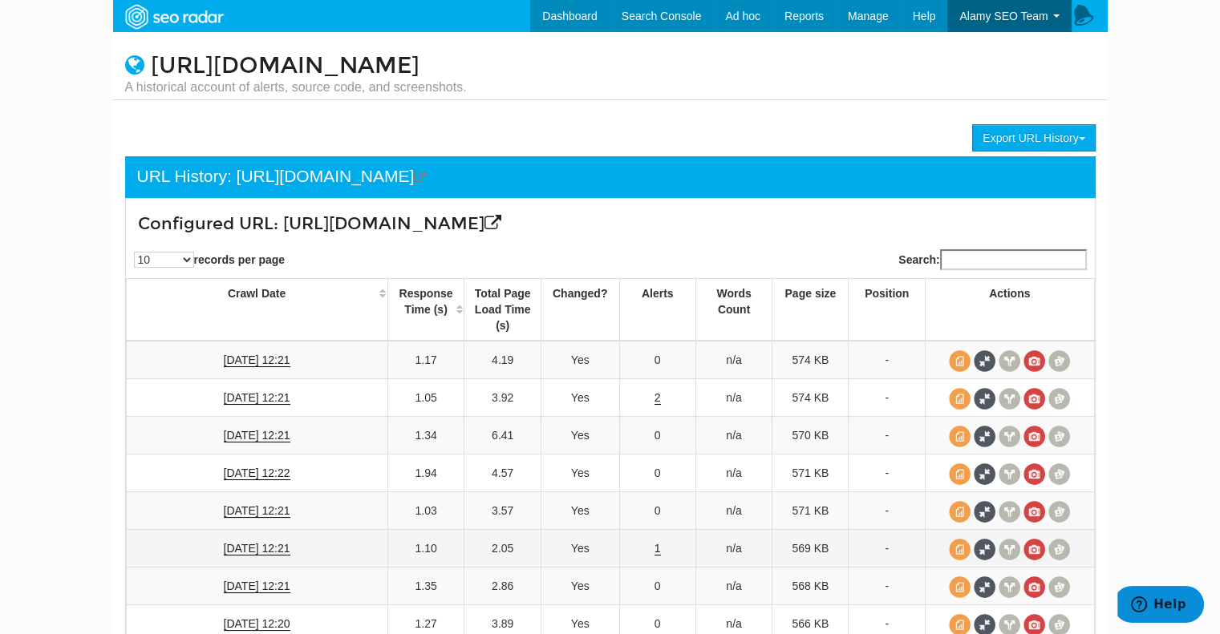
scroll to position [241, 0]
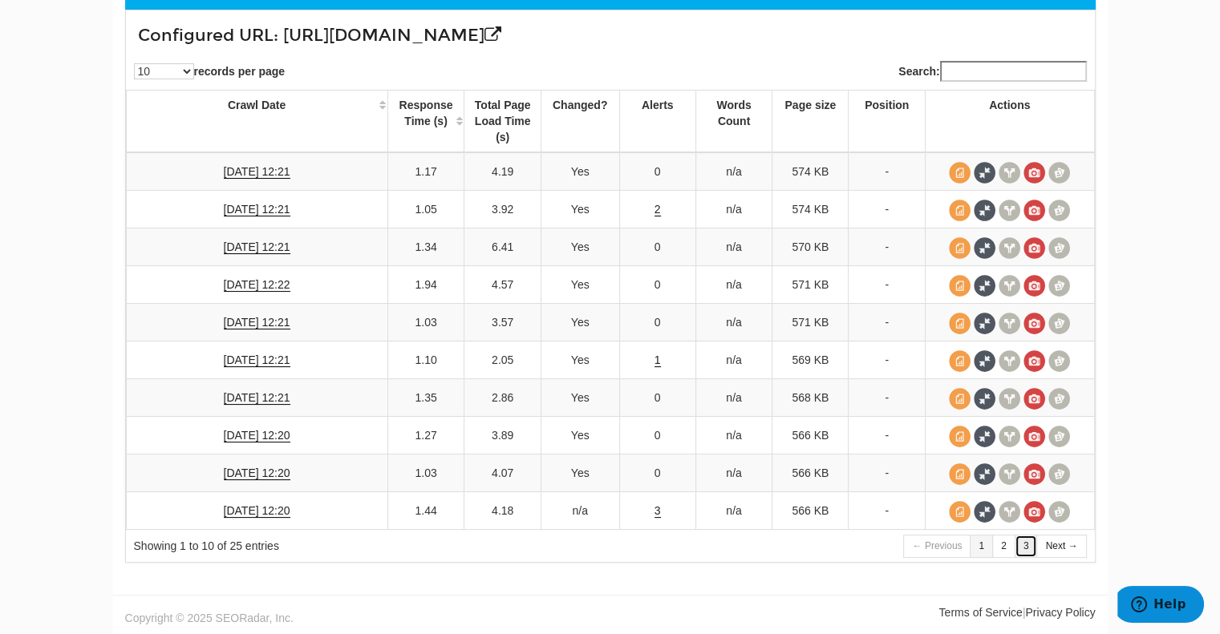
click at [1025, 551] on link "3" at bounding box center [1025, 546] width 23 height 23
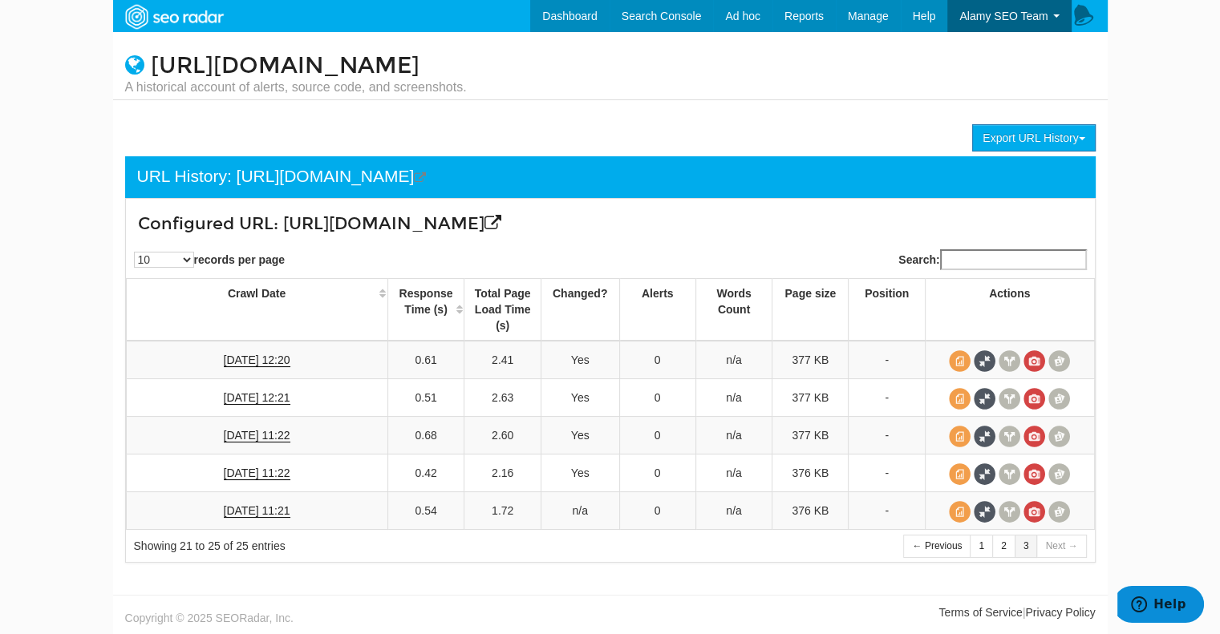
scroll to position [55, 0]
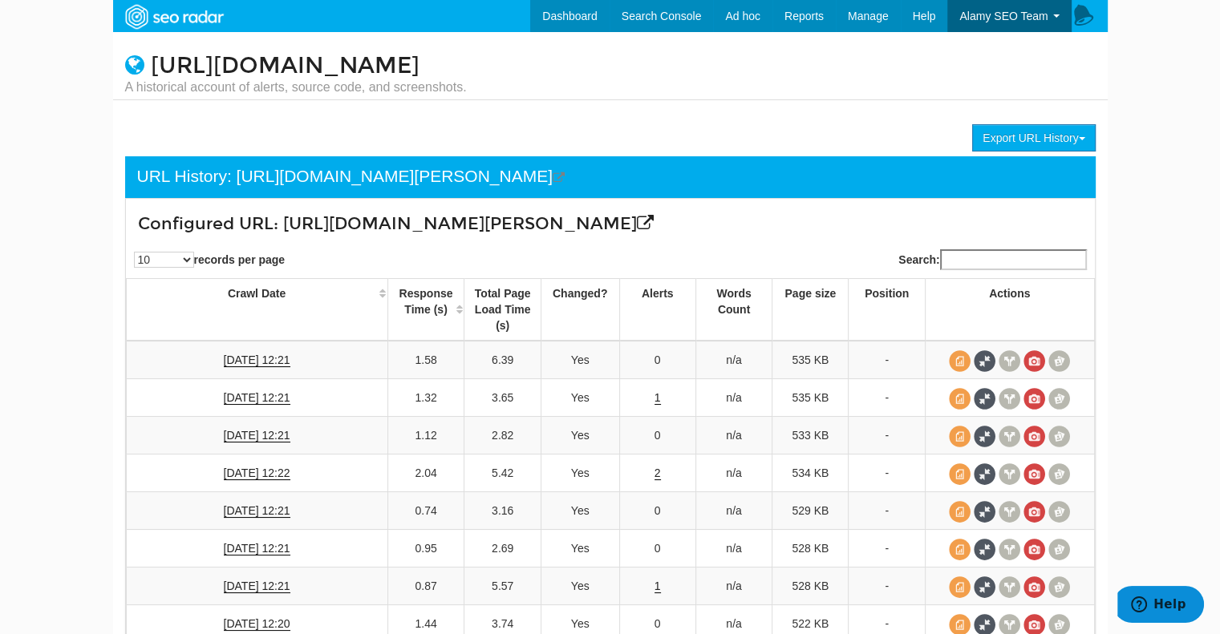
scroll to position [222, 0]
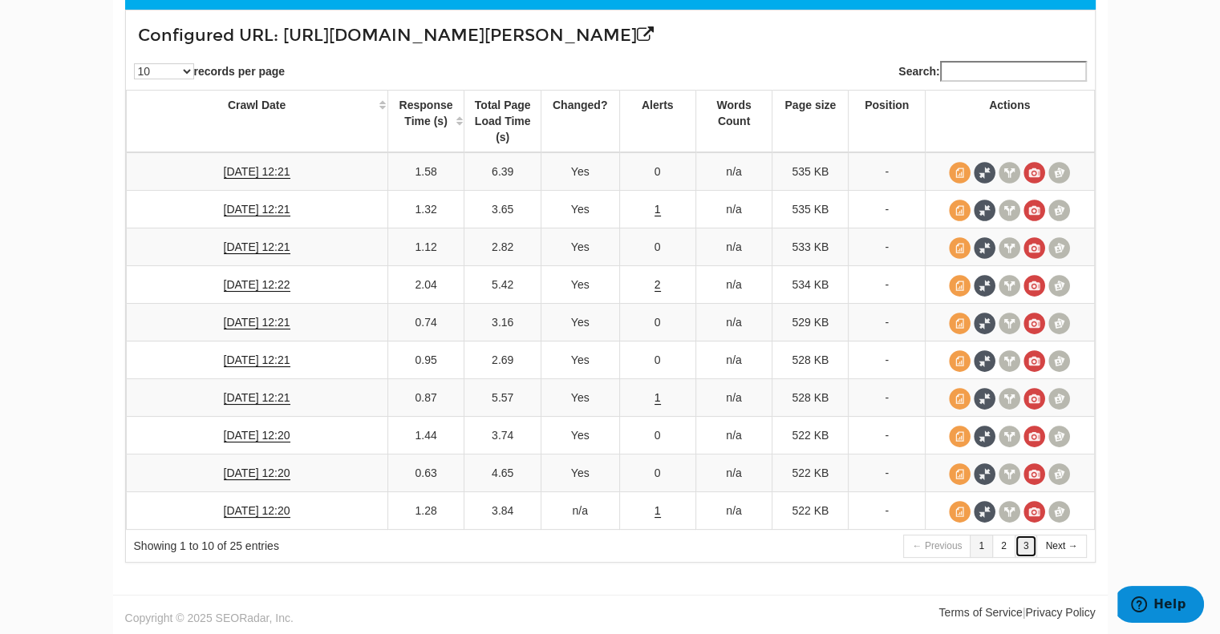
click at [1034, 547] on link "3" at bounding box center [1025, 546] width 23 height 23
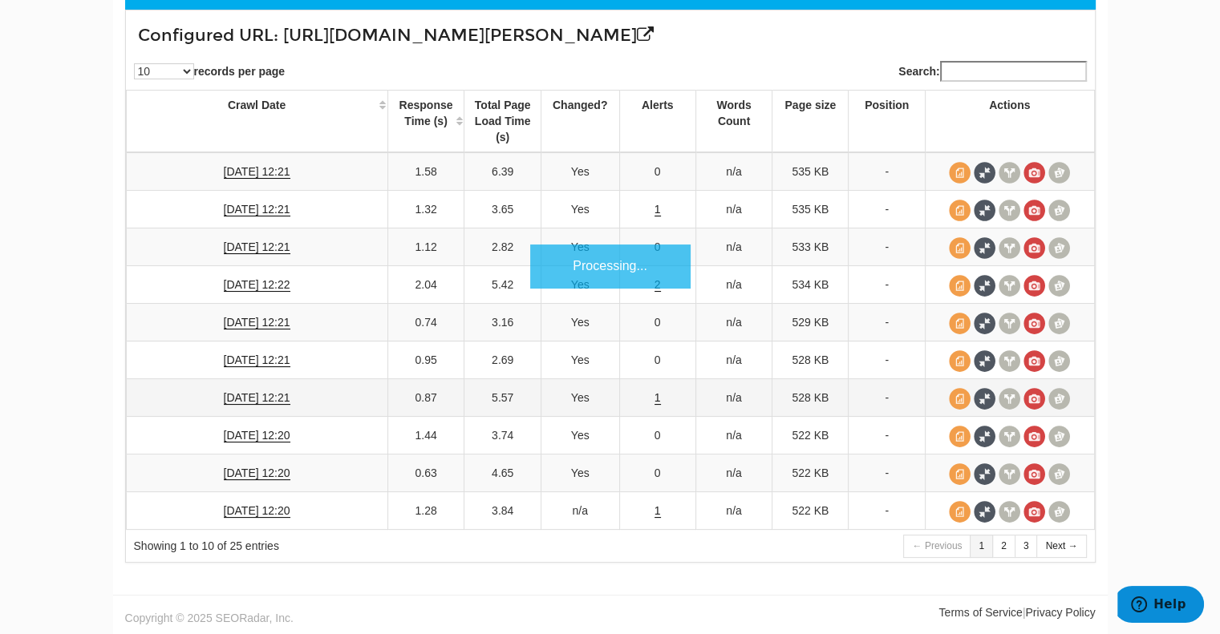
scroll to position [37, 0]
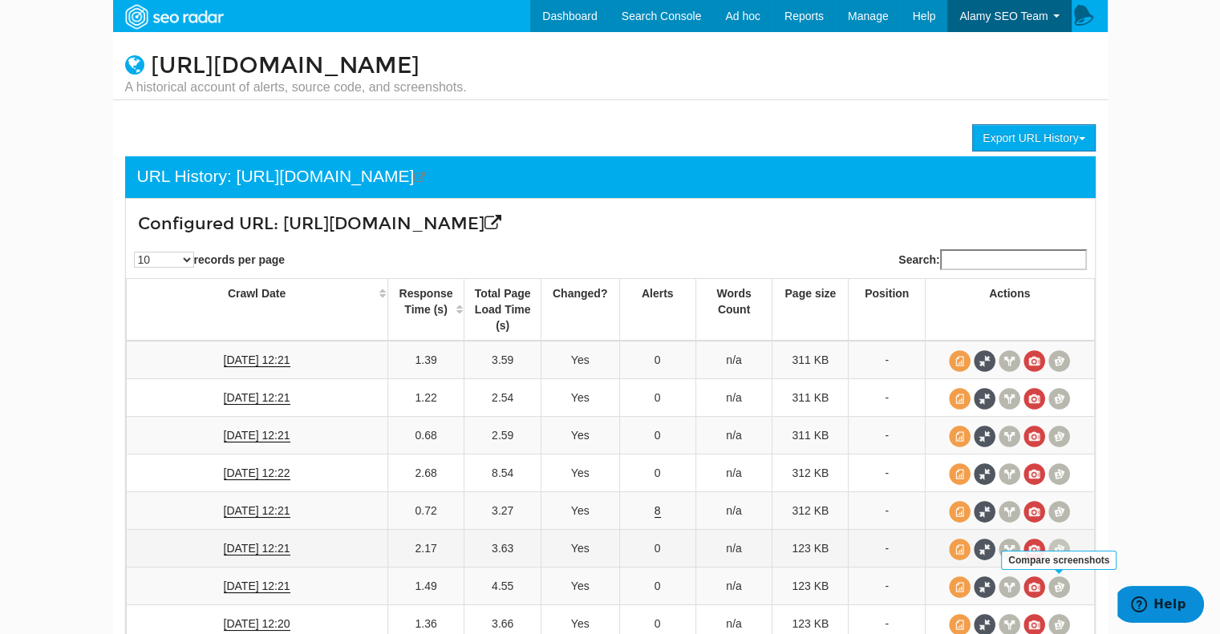
scroll to position [222, 0]
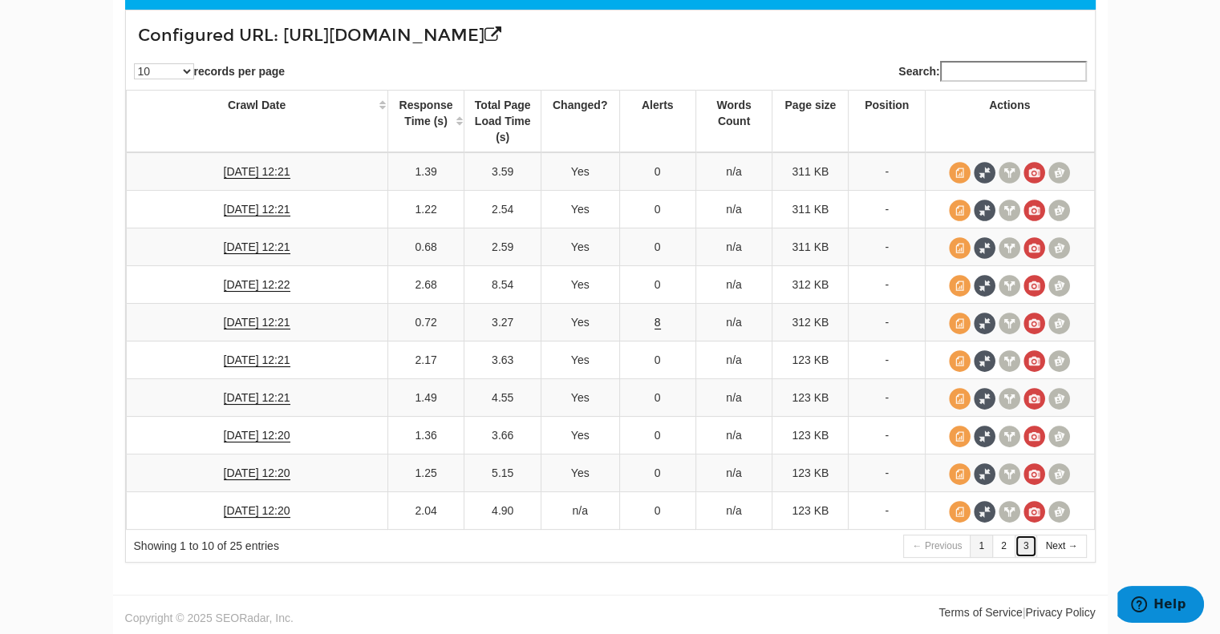
click at [1030, 549] on link "3" at bounding box center [1025, 546] width 23 height 23
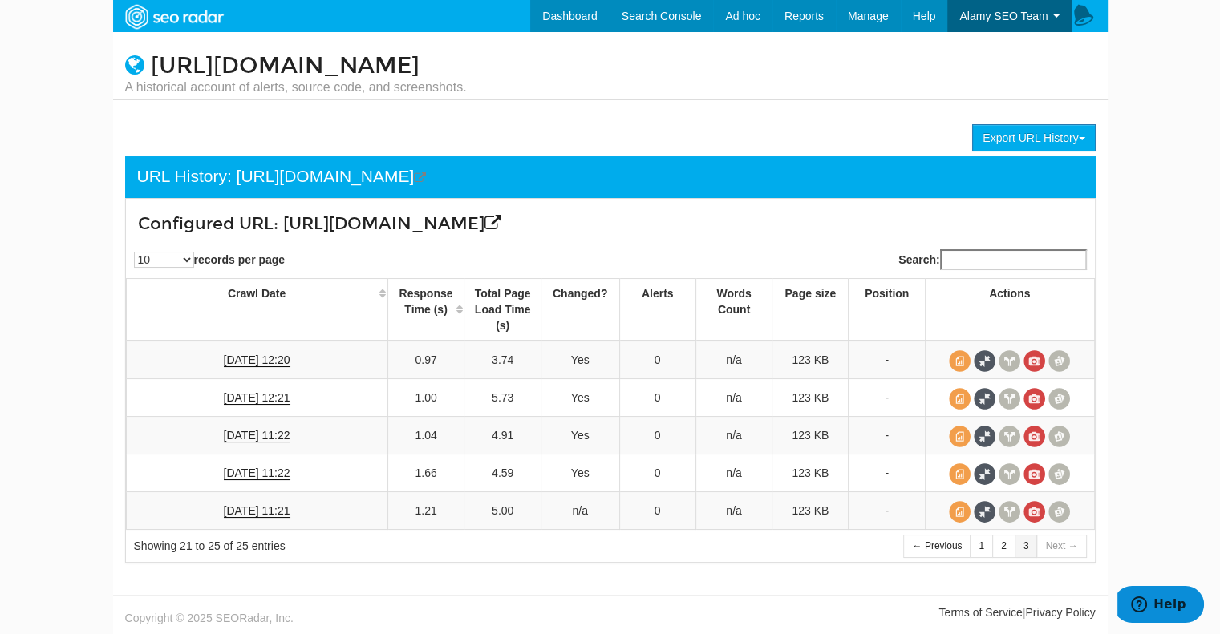
scroll to position [37, 0]
